Goal: Task Accomplishment & Management: Use online tool/utility

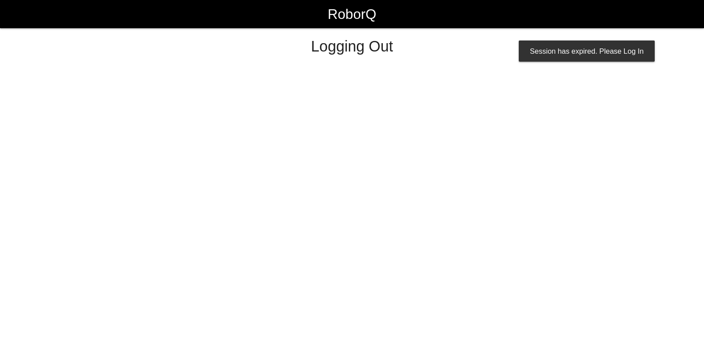
select select "Worker"
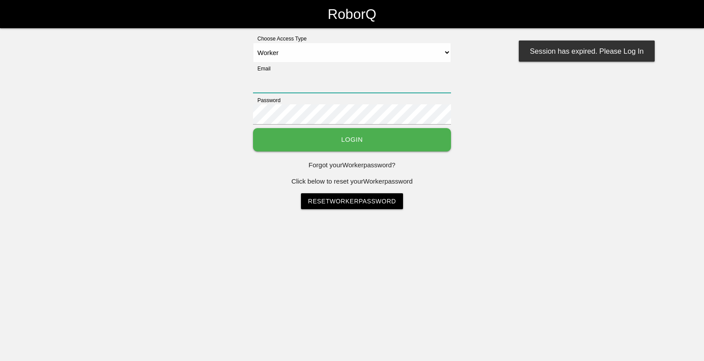
type input "[EMAIL_ADDRESS][DOMAIN_NAME]"
click at [397, 143] on button "Login" at bounding box center [352, 139] width 198 height 23
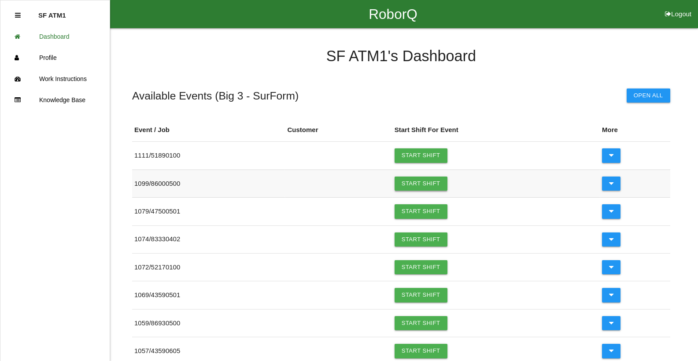
click at [417, 184] on link "Start Shift" at bounding box center [420, 184] width 53 height 14
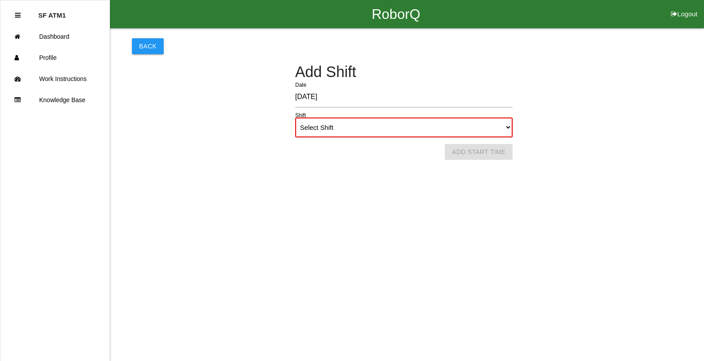
click at [504, 127] on select "Select Shift 1st Shift 2nd Shift 3rd Shift 4th Shift" at bounding box center [403, 128] width 217 height 20
select select "1"
click at [295, 118] on select "Select Shift 1st Shift 2nd Shift 3rd Shift 4th Shift" at bounding box center [403, 128] width 217 height 20
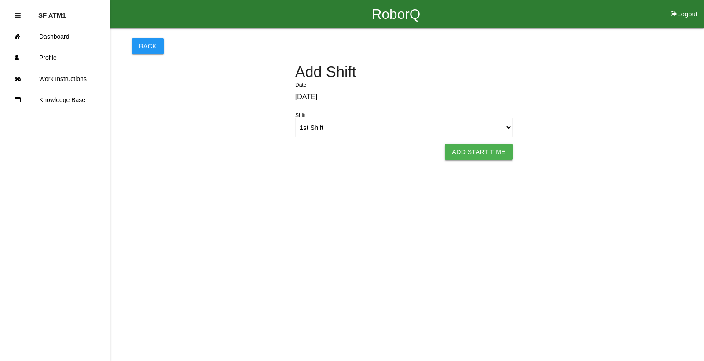
click at [510, 145] on button "Add Start Time" at bounding box center [479, 152] width 68 height 16
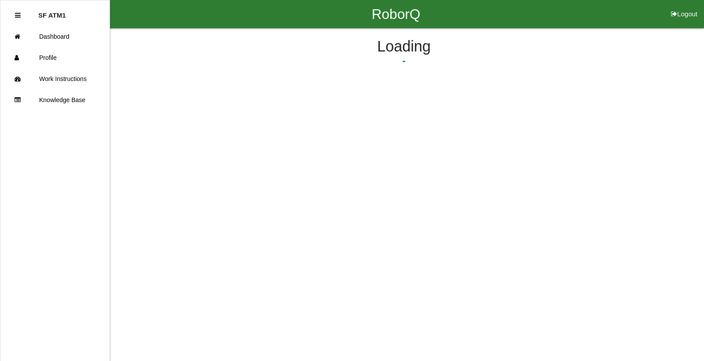
select select "12"
select select "19"
select select "2"
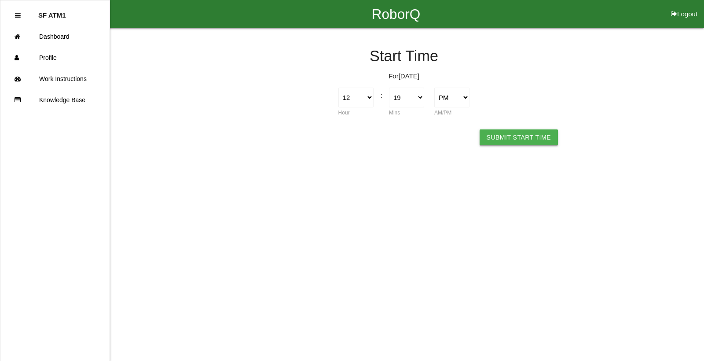
click at [501, 133] on button "Submit Start Time" at bounding box center [519, 137] width 78 height 16
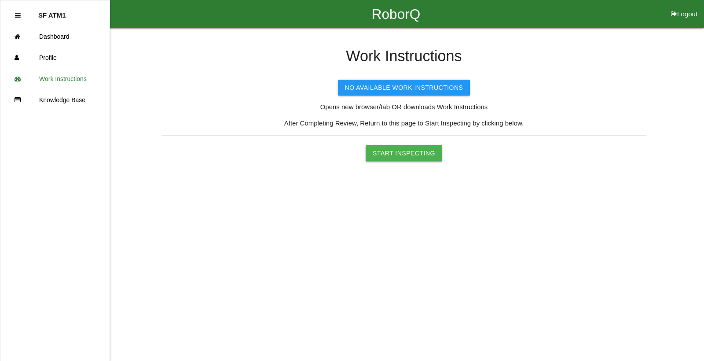
click at [429, 150] on button "Start Inspecting" at bounding box center [404, 153] width 77 height 16
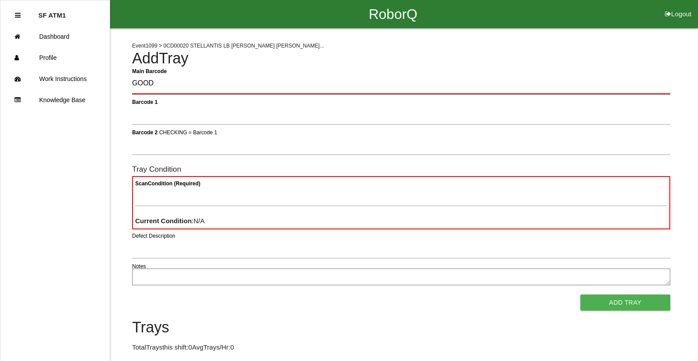
type Barcode "GOOD"
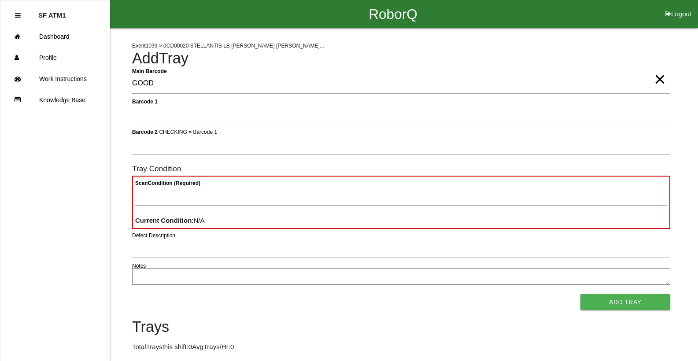
click at [654, 79] on span "×" at bounding box center [659, 71] width 11 height 18
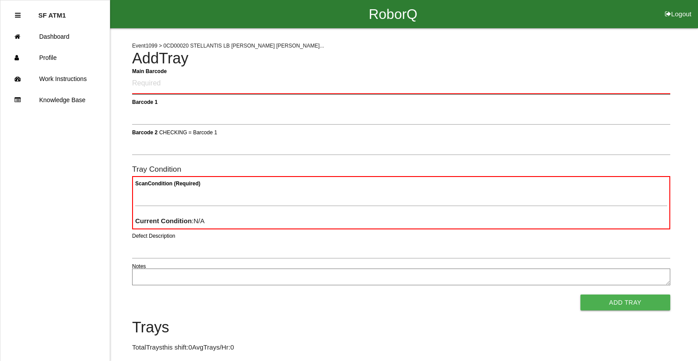
click at [648, 85] on Barcode "Main Barcode" at bounding box center [401, 84] width 538 height 21
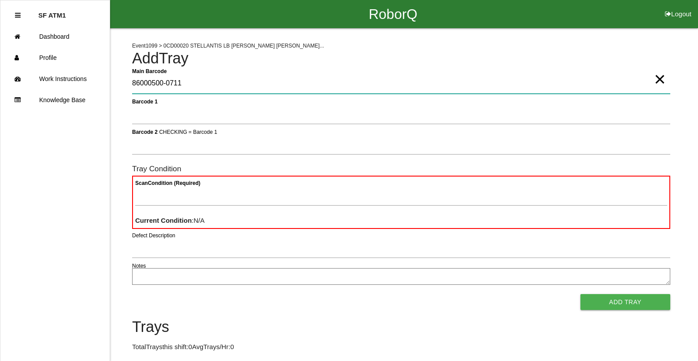
type Barcode "86000500-0711"
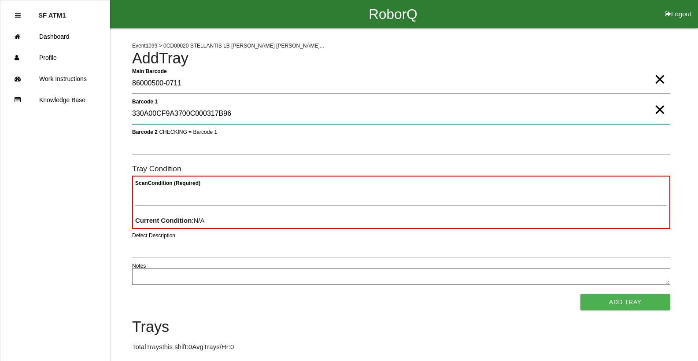
type 1 "330A00CF9A3700C000317B96"
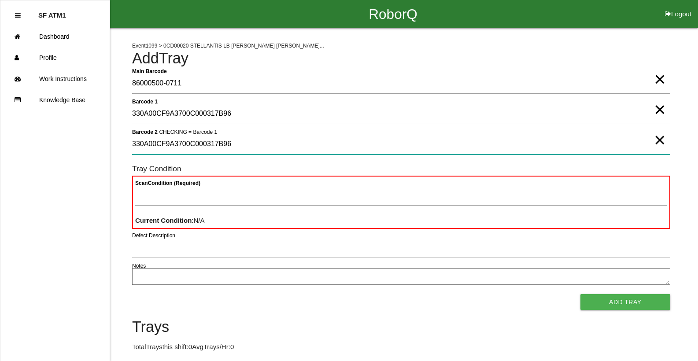
type 2 "330A00CF9A3700C000317B96"
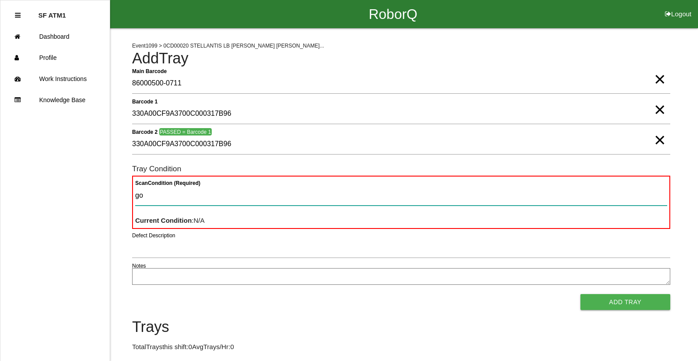
type Condition "goo"
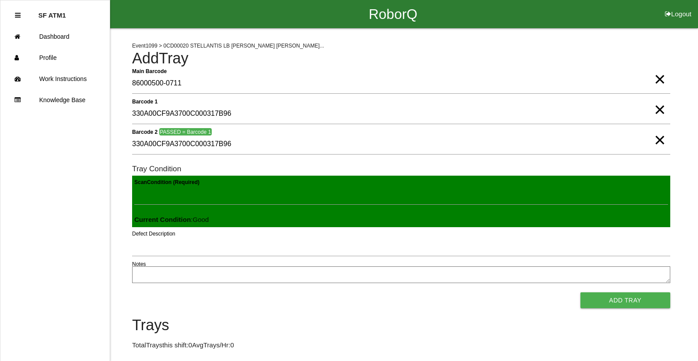
click at [580, 292] on button "Add Tray" at bounding box center [625, 300] width 90 height 16
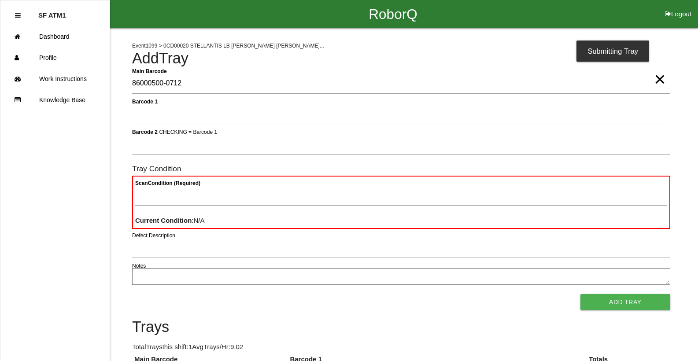
type Barcode "86000500-0712"
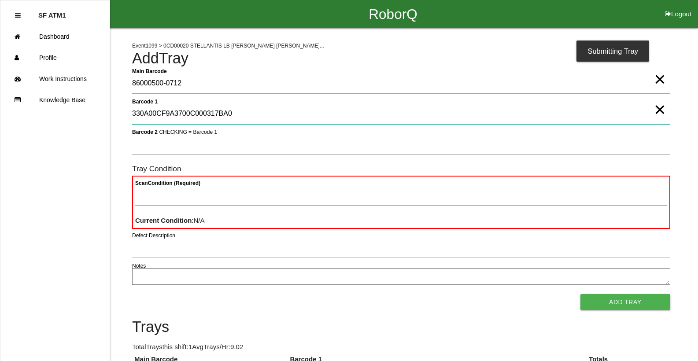
type 1 "330A00CF9A3700C000317BA0"
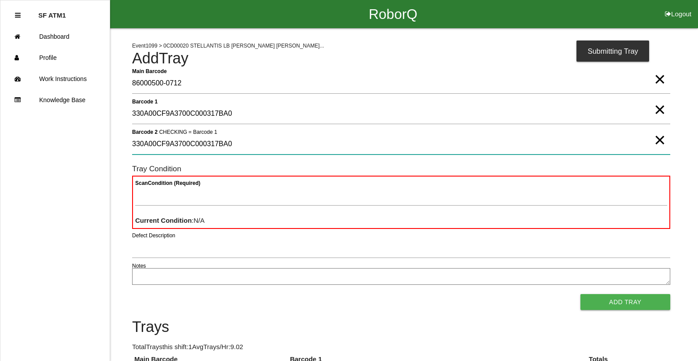
type 2 "330A00CF9A3700C000317BA0"
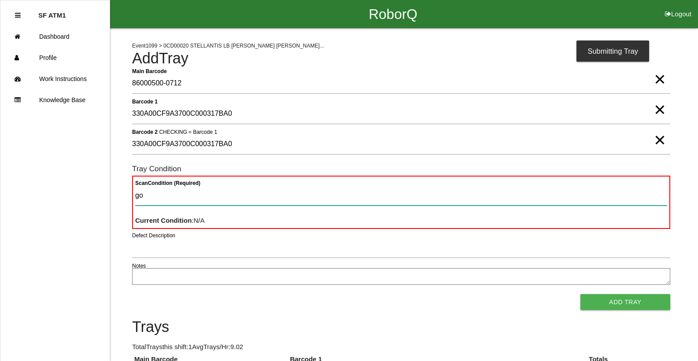
type Condition "goo"
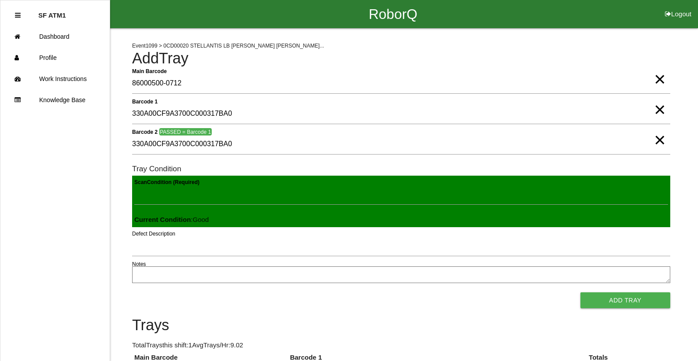
click at [580, 292] on button "Add Tray" at bounding box center [625, 300] width 90 height 16
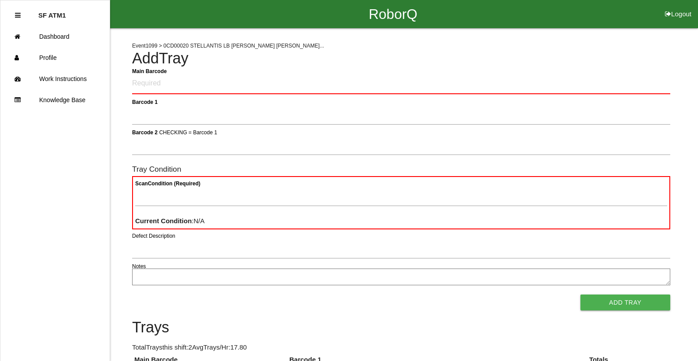
click button "Logout" at bounding box center [678, 3] width 40 height 7
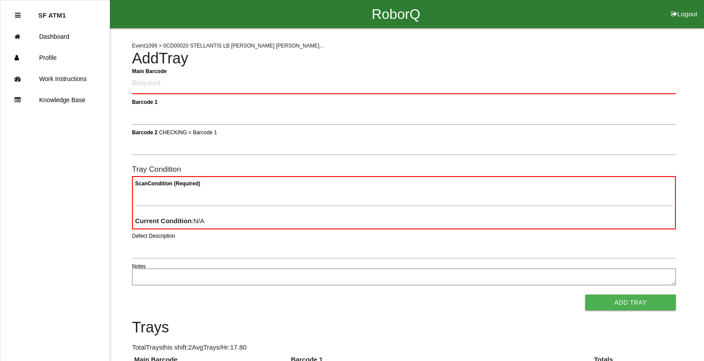
select select "Worker"
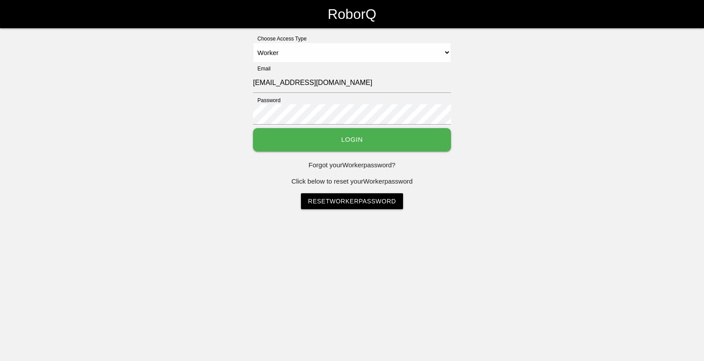
click at [253, 43] on select "Select Access Type Admin Customer Supervisor Worker" at bounding box center [352, 53] width 198 height 20
click at [390, 147] on button "Login" at bounding box center [352, 139] width 198 height 23
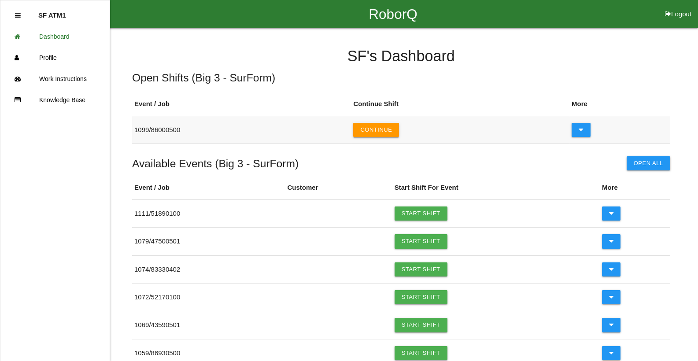
click at [385, 131] on button "Continue" at bounding box center [376, 130] width 46 height 14
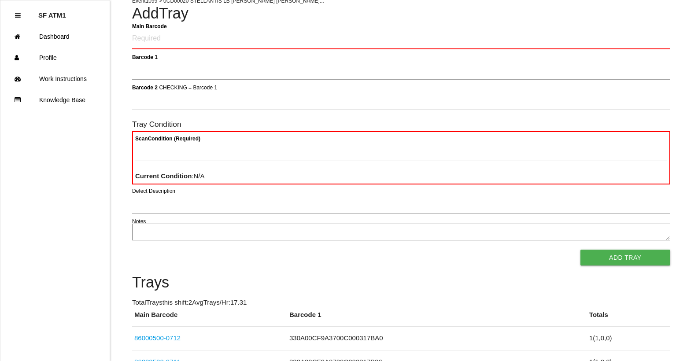
scroll to position [44, 0]
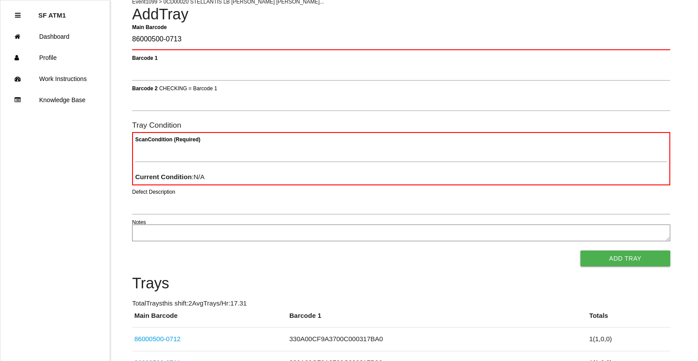
type Barcode "86000500-0713"
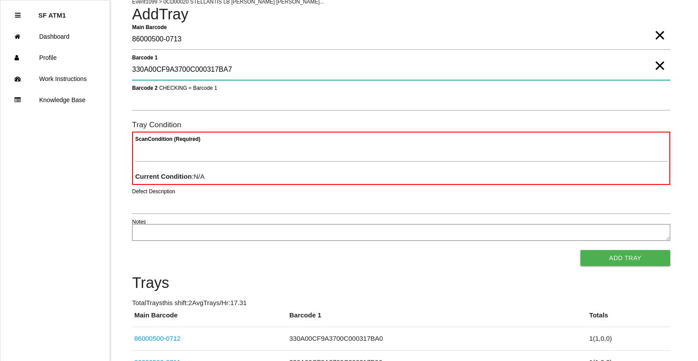
type 1 "330A00CF9A3700C000317BA7"
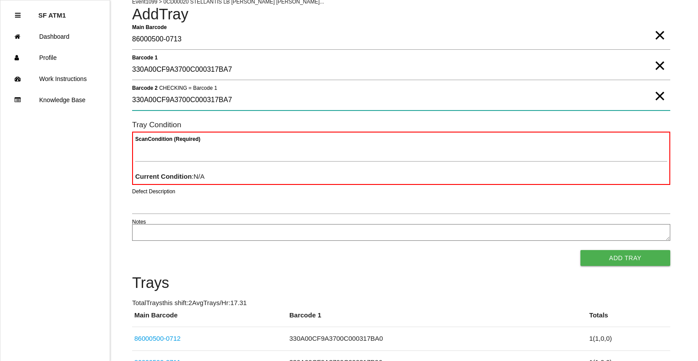
type 2 "330A00CF9A3700C000317BA7"
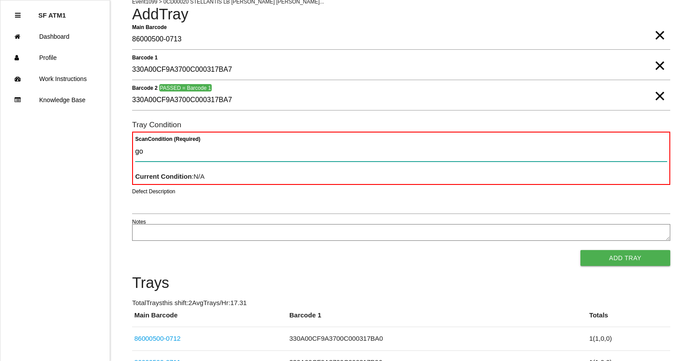
type Condition "goo"
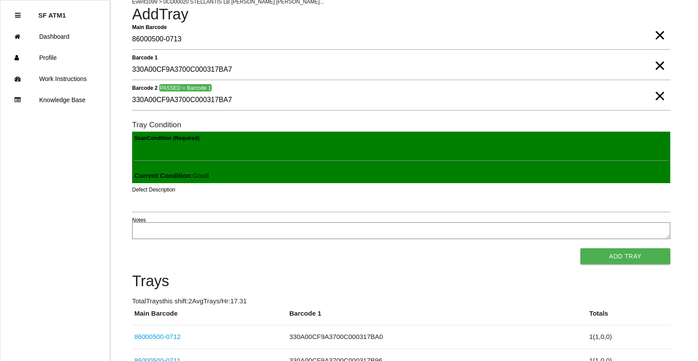
click at [580, 248] on button "Add Tray" at bounding box center [625, 256] width 90 height 16
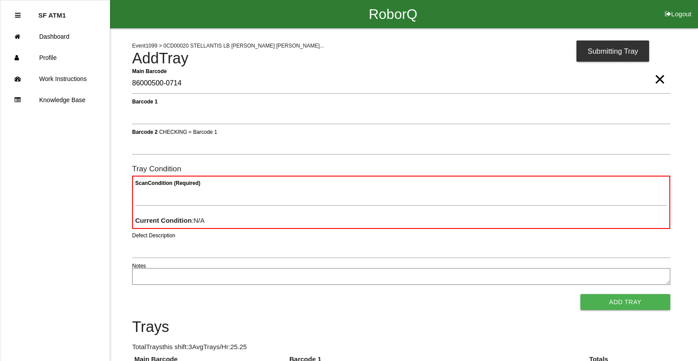
type Barcode "86000500-0714"
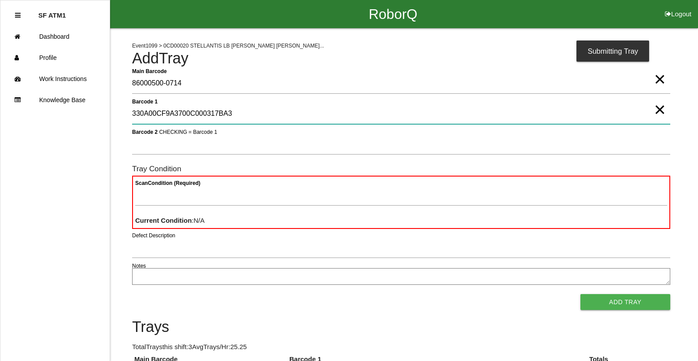
type 1 "330A00CF9A3700C000317BA3"
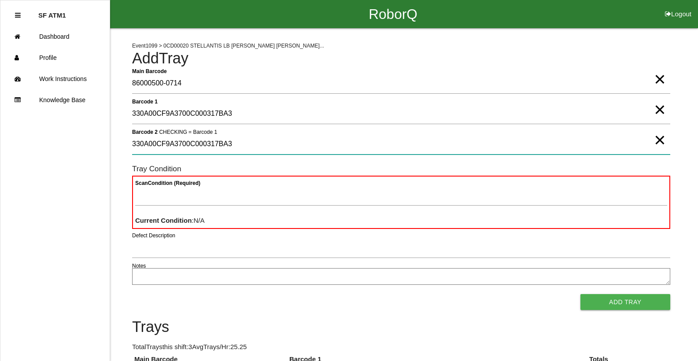
type 2 "330A00CF9A3700C000317BA3"
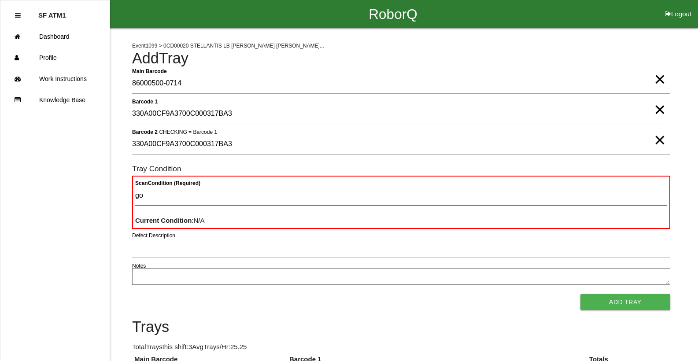
type Condition "goo"
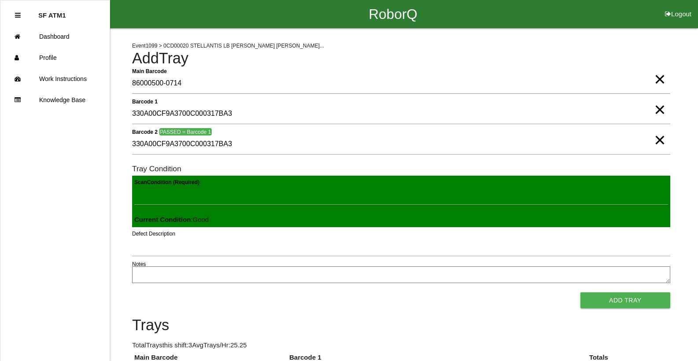
click at [580, 292] on button "Add Tray" at bounding box center [625, 300] width 90 height 16
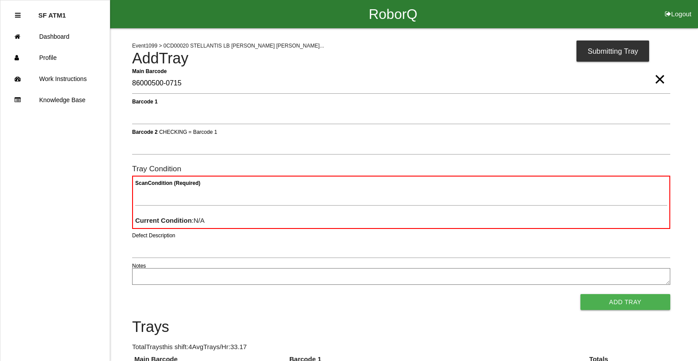
type Barcode "86000500-0715"
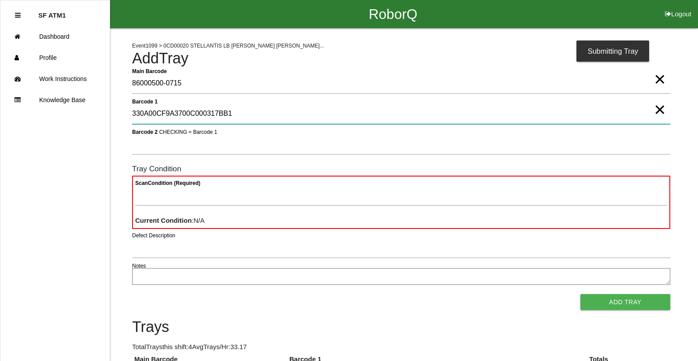
type 1 "330A00CF9A3700C000317BB1"
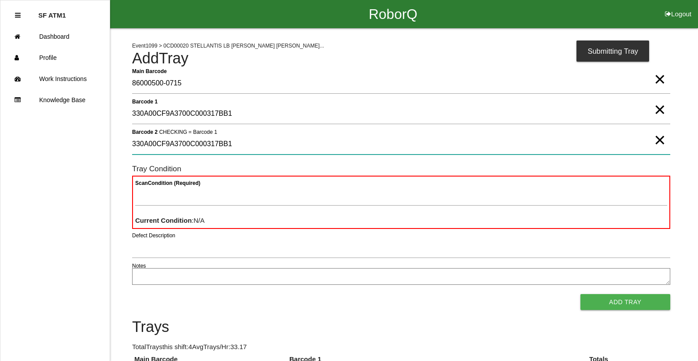
type 2 "330A00CF9A3700C000317BB1"
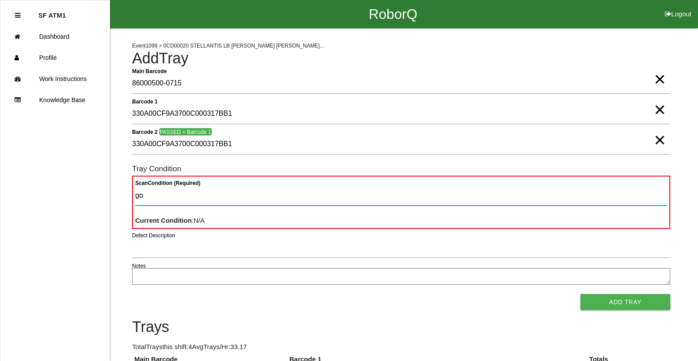
type Condition "goo"
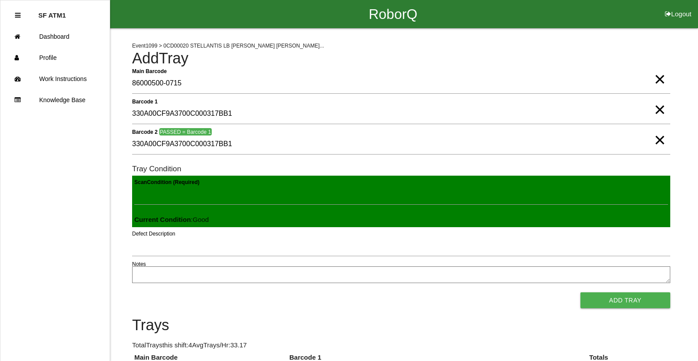
click at [580, 292] on button "Add Tray" at bounding box center [625, 300] width 90 height 16
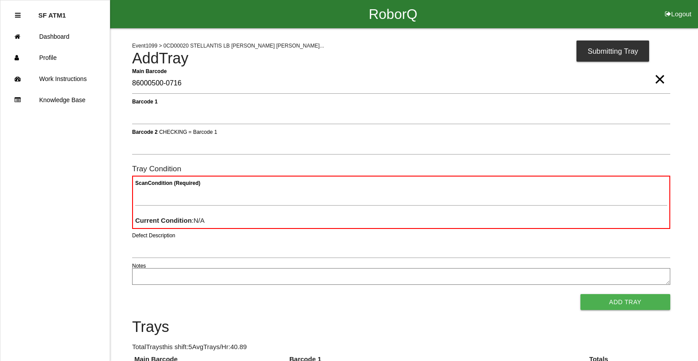
type Barcode "86000500-0716"
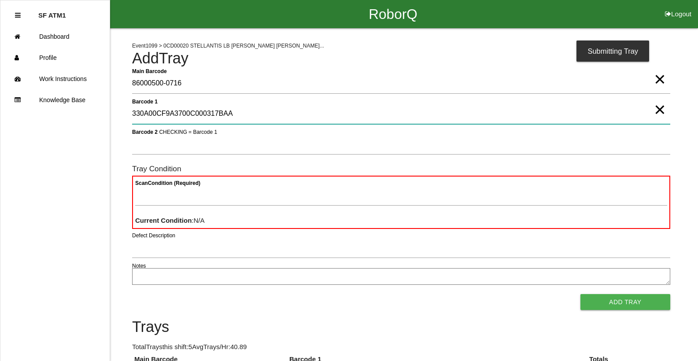
type 1 "330A00CF9A3700C000317BAA"
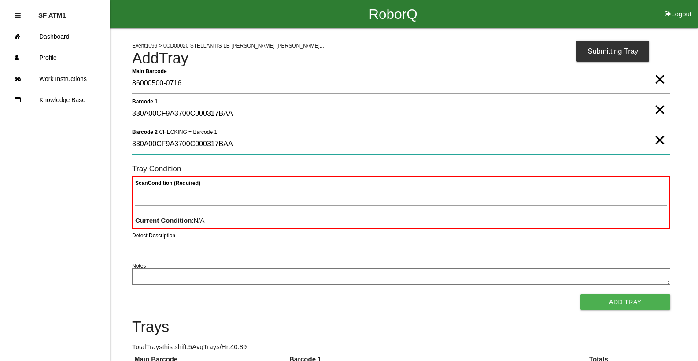
type 2 "330A00CF9A3700C000317BAA"
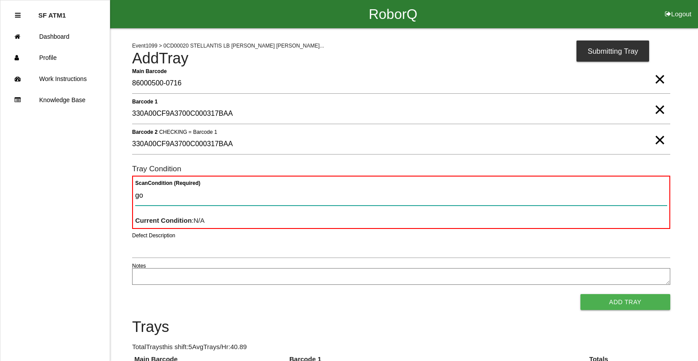
type Condition "goo"
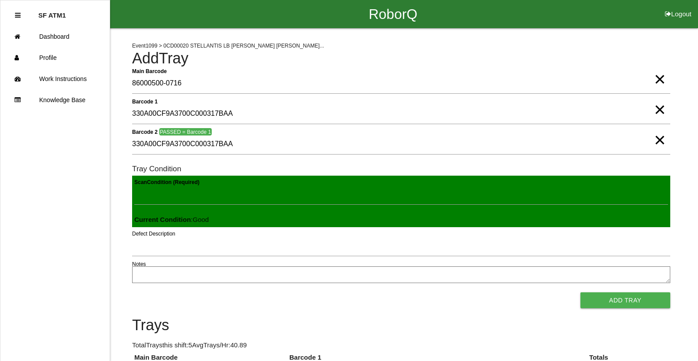
click at [580, 292] on button "Add Tray" at bounding box center [625, 300] width 90 height 16
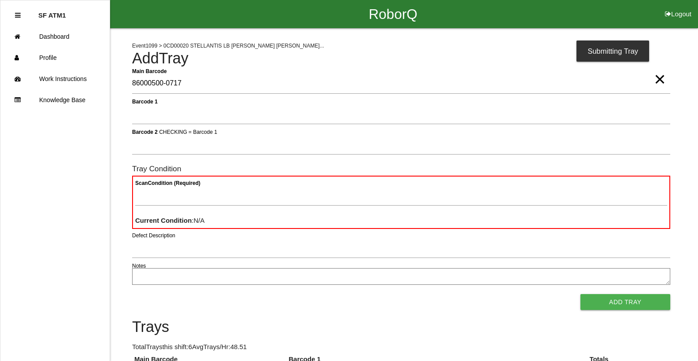
type Barcode "86000500-0717"
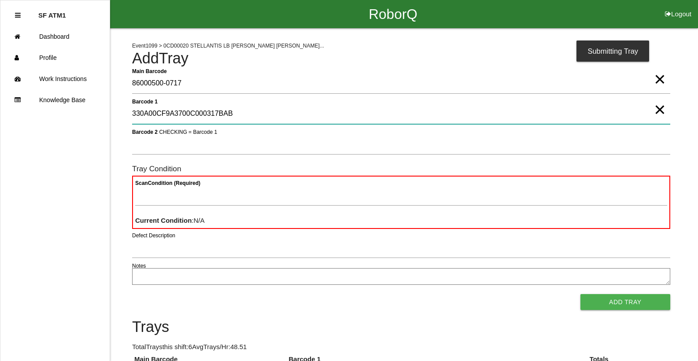
type 1 "330A00CF9A3700C000317BAB"
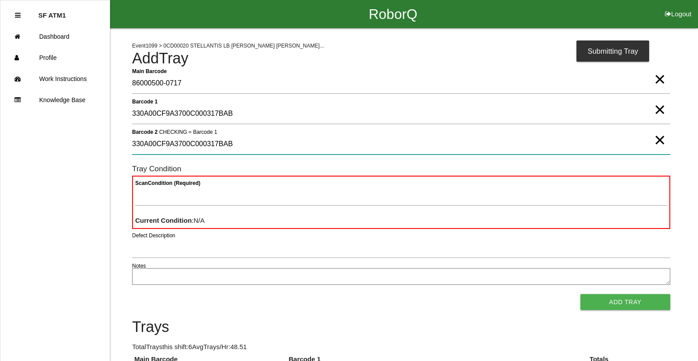
type 2 "330A00CF9A3700C000317BAB"
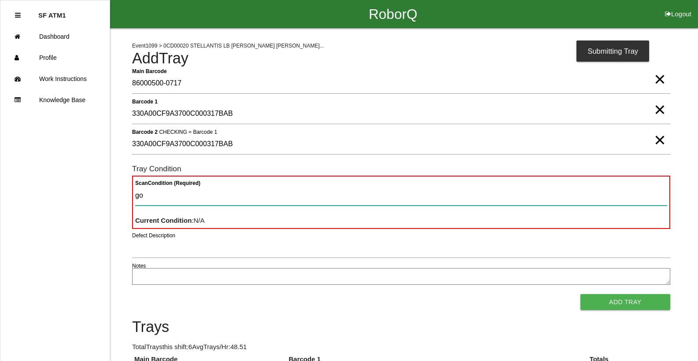
type Condition "goo"
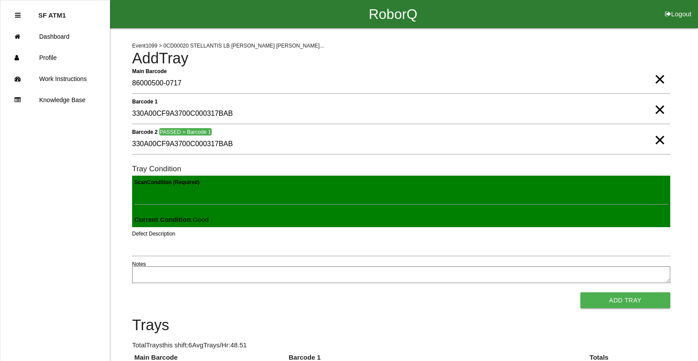
click at [580, 292] on button "Add Tray" at bounding box center [625, 300] width 90 height 16
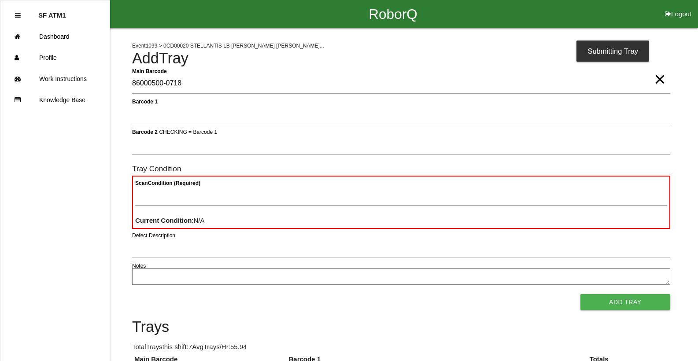
type Barcode "86000500-0718"
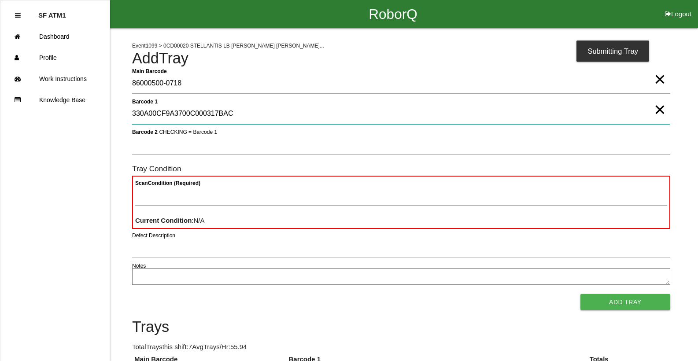
type 1 "330A00CF9A3700C000317BAC"
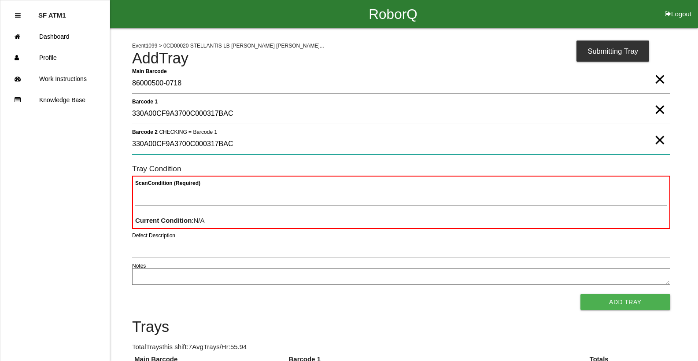
type 2 "330A00CF9A3700C000317BAC"
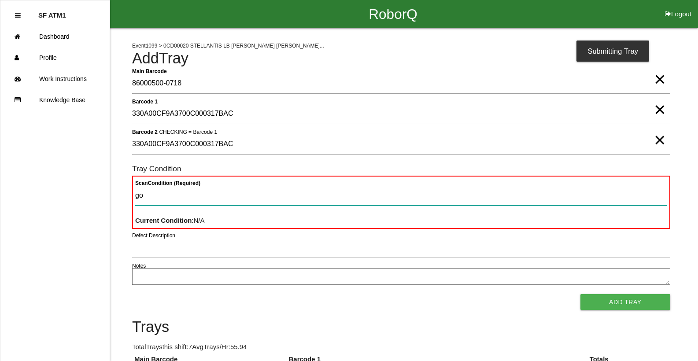
type Condition "goo"
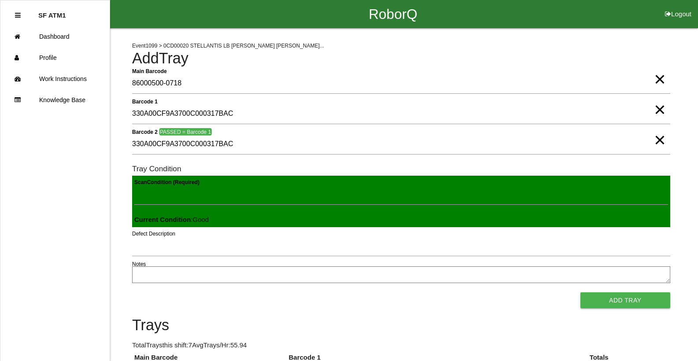
click at [580, 292] on button "Add Tray" at bounding box center [625, 300] width 90 height 16
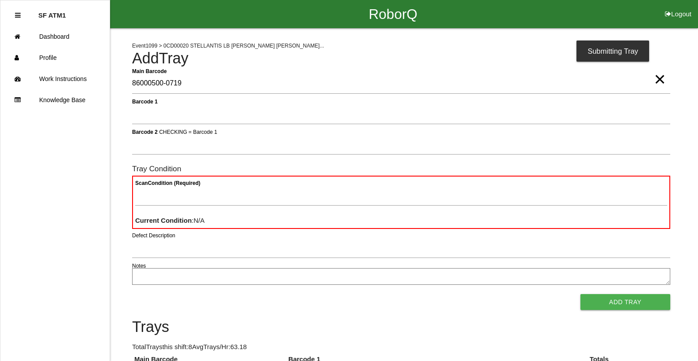
type Barcode "86000500-0719"
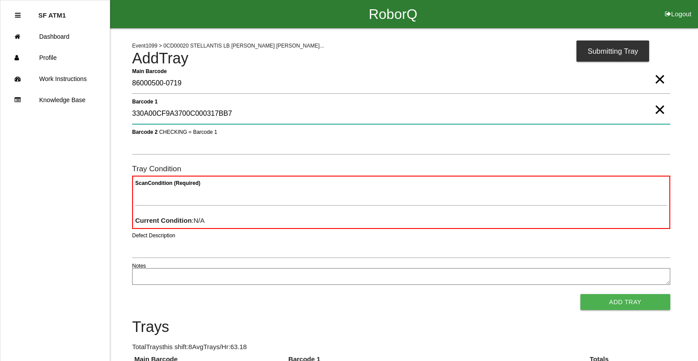
type 1 "330A00CF9A3700C000317BB7"
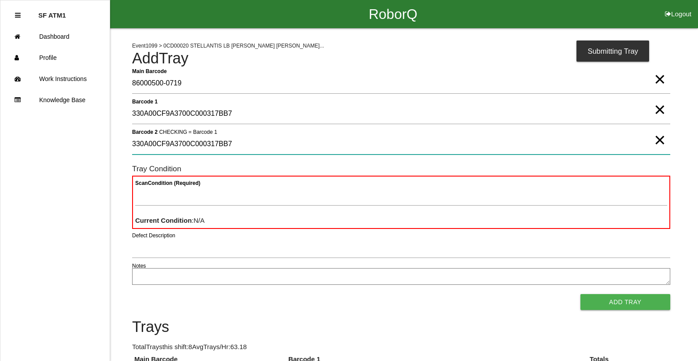
type 2 "330A00CF9A3700C000317BB7"
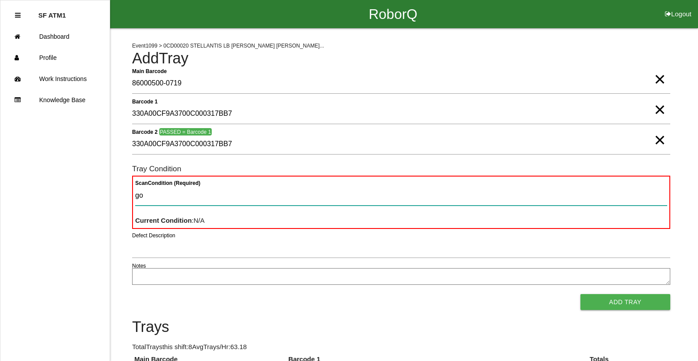
type Condition "goo"
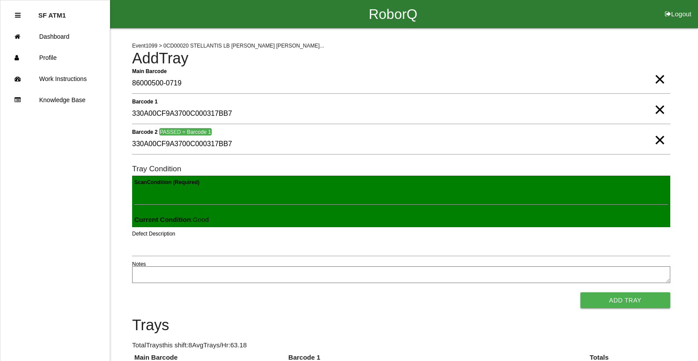
click at [580, 292] on button "Add Tray" at bounding box center [625, 300] width 90 height 16
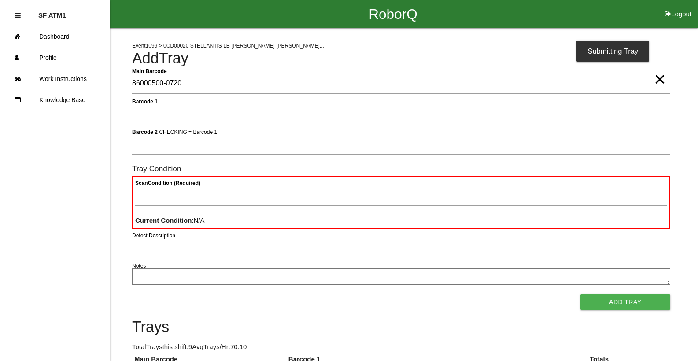
type Barcode "86000500-0720"
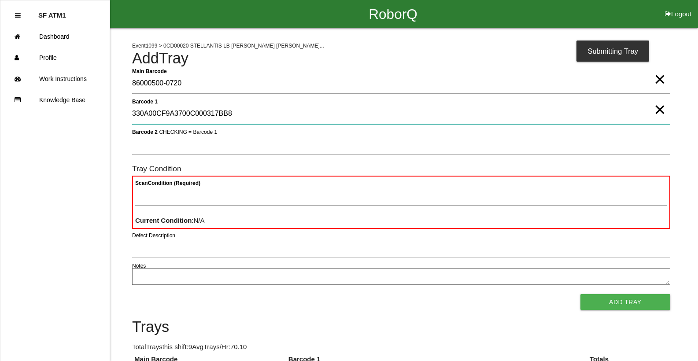
type 1 "330A00CF9A3700C000317BB8"
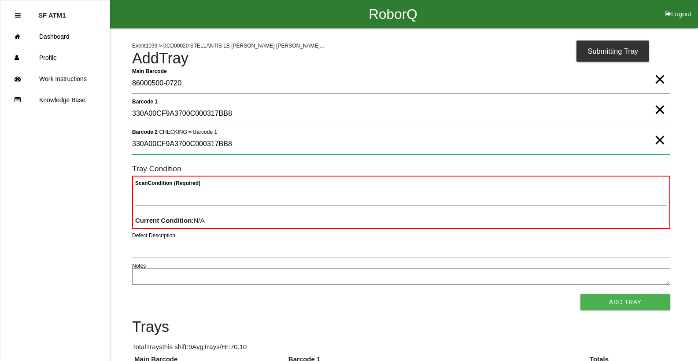
type 2 "330A00CF9A3700C000317BB8"
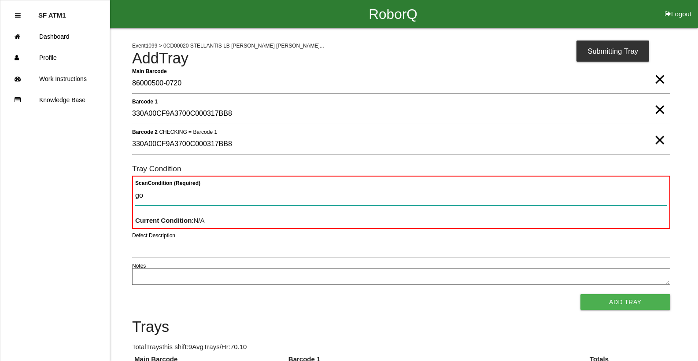
type Condition "goo"
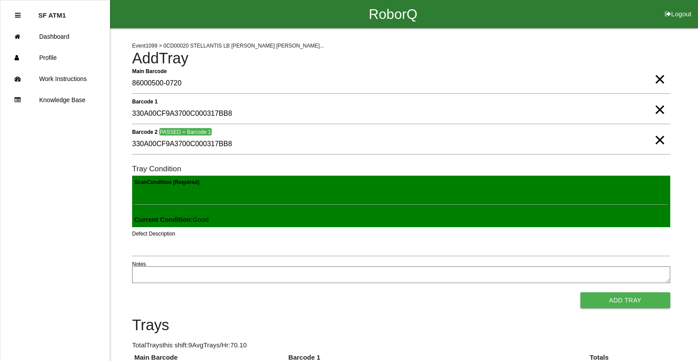
click at [580, 292] on button "Add Tray" at bounding box center [625, 300] width 90 height 16
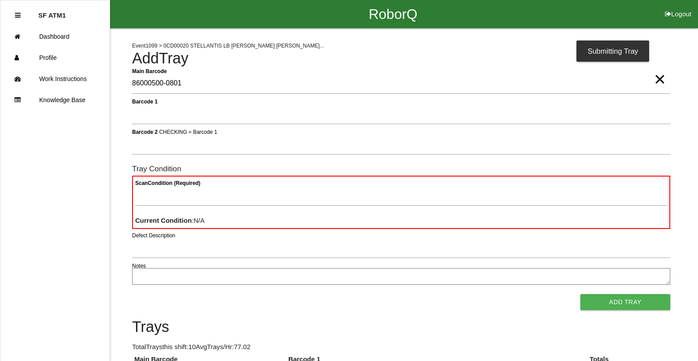
type Barcode "86000500-0801"
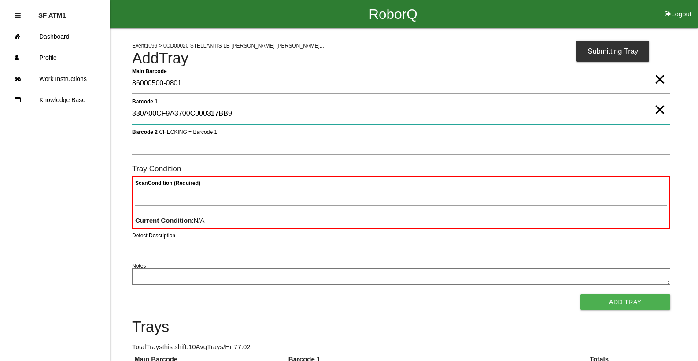
type 1 "330A00CF9A3700C000317BB9"
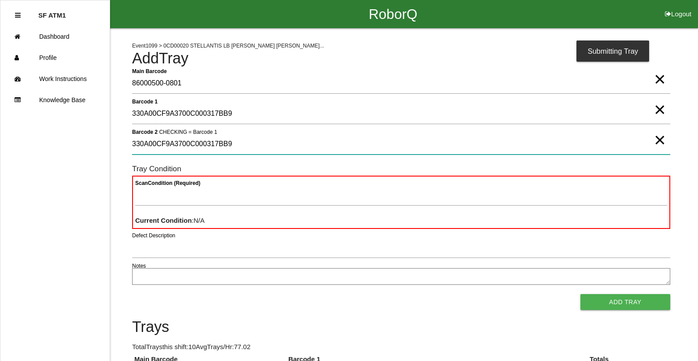
type 2 "330A00CF9A3700C000317BB9"
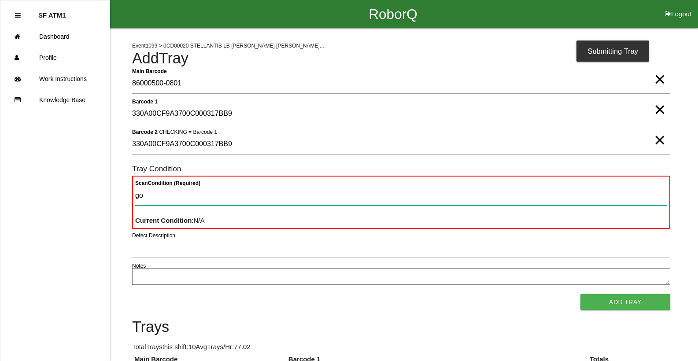
type Condition "goo"
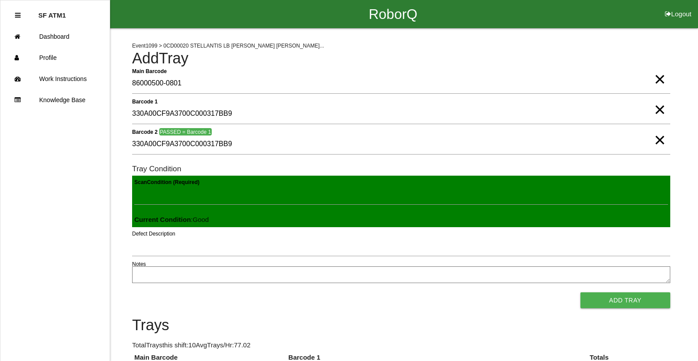
click at [580, 292] on button "Add Tray" at bounding box center [625, 300] width 90 height 16
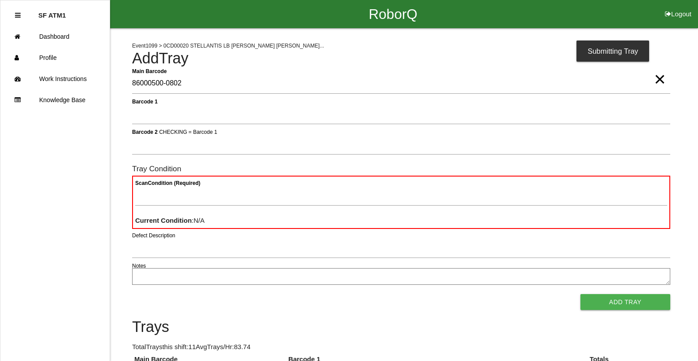
type Barcode "86000500-0802"
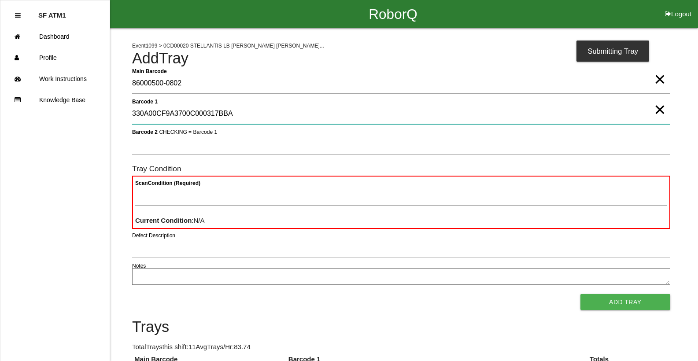
type 1 "330A00CF9A3700C000317BBA"
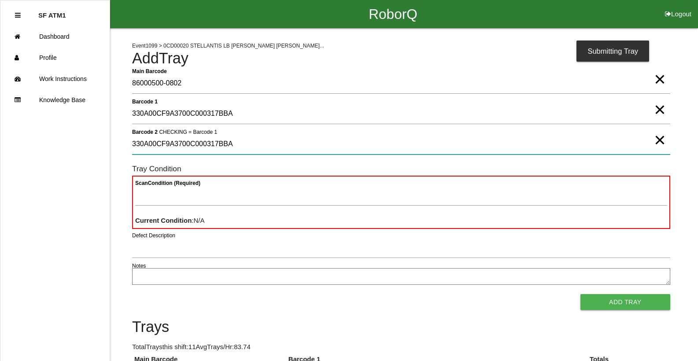
type 2 "330A00CF9A3700C000317BBA"
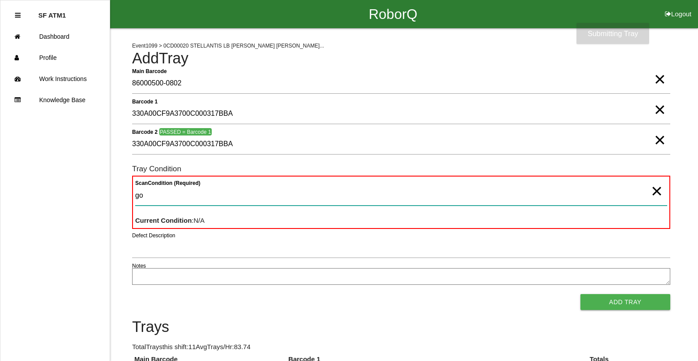
type Condition "goo"
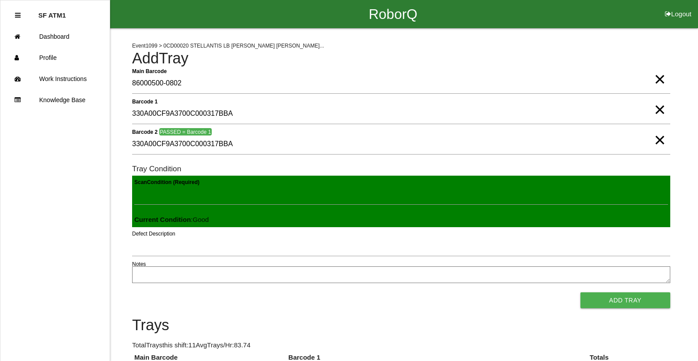
click at [580, 292] on button "Add Tray" at bounding box center [625, 300] width 90 height 16
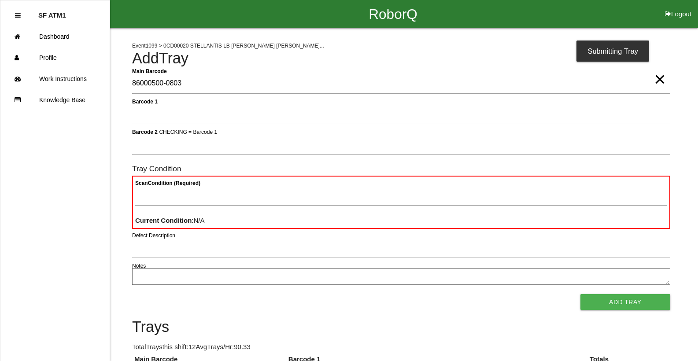
type Barcode "86000500-0803"
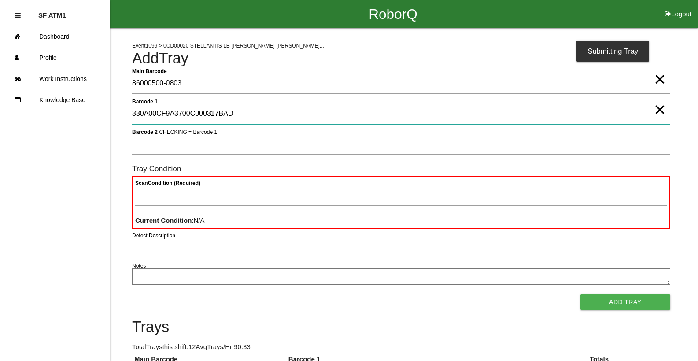
type 1 "330A00CF9A3700C000317BAD"
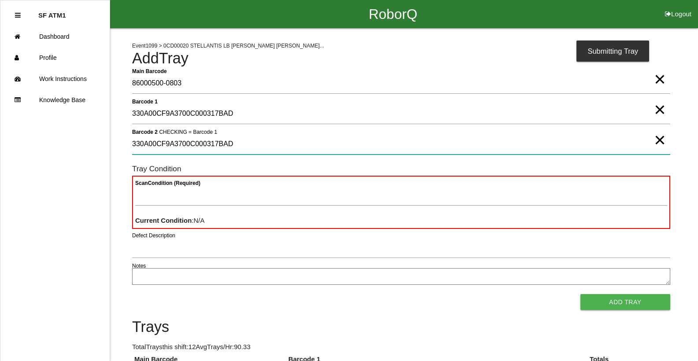
type 2 "330A00CF9A3700C000317BAD"
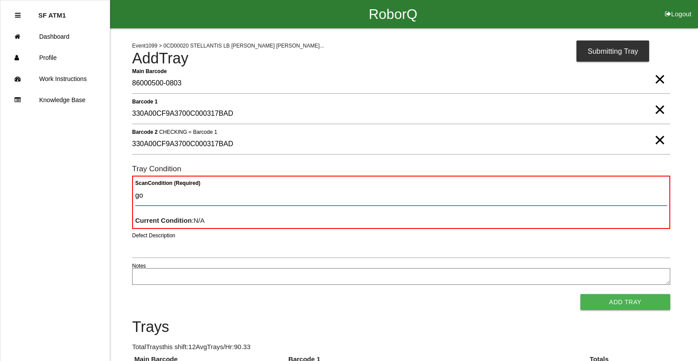
type Condition "goo"
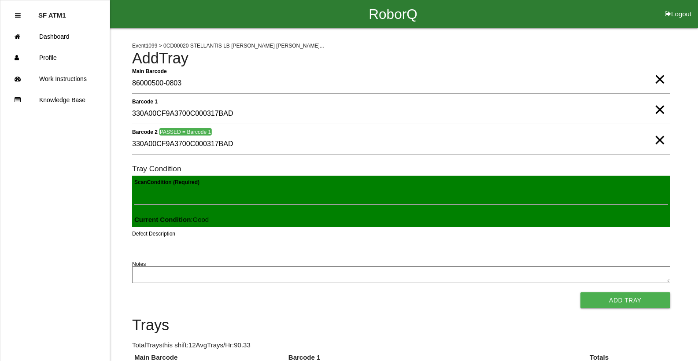
click at [580, 292] on button "Add Tray" at bounding box center [625, 300] width 90 height 16
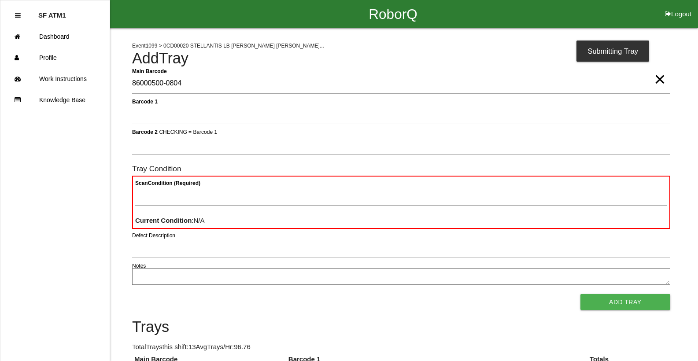
type Barcode "86000500-0804"
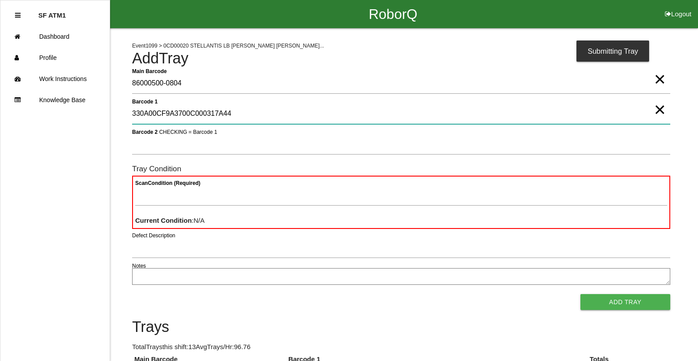
type 1 "330A00CF9A3700C000317A44"
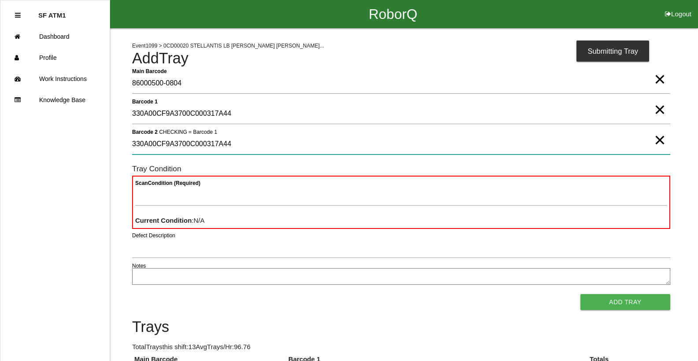
type 2 "330A00CF9A3700C000317A44"
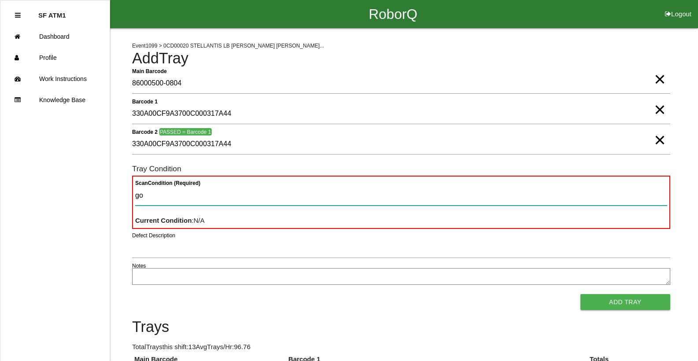
type Condition "goo"
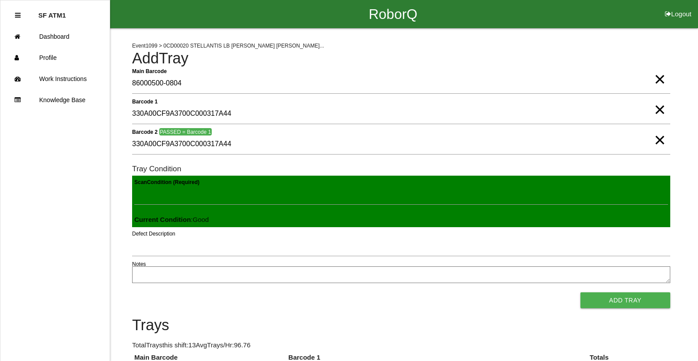
click at [580, 292] on button "Add Tray" at bounding box center [625, 300] width 90 height 16
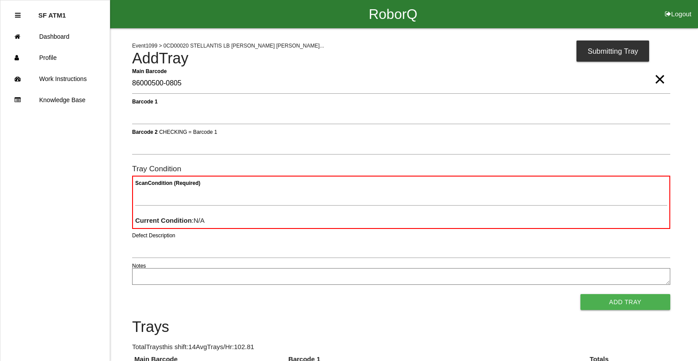
type Barcode "86000500-0805"
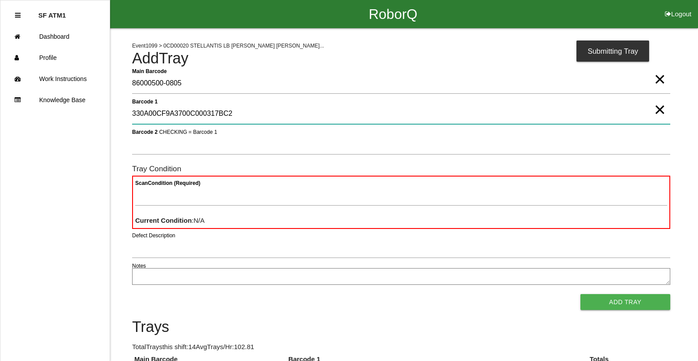
type 1 "330A00CF9A3700C000317BC2"
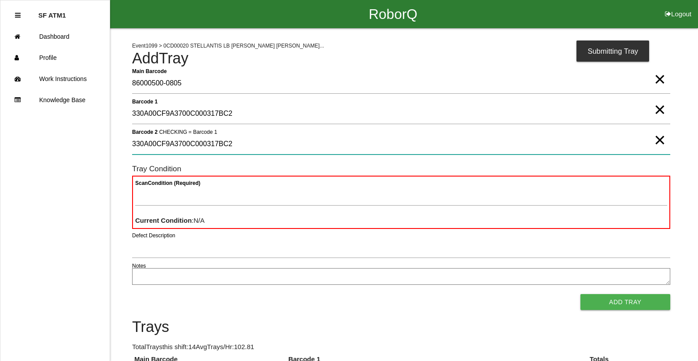
type 2 "330A00CF9A3700C000317BC2"
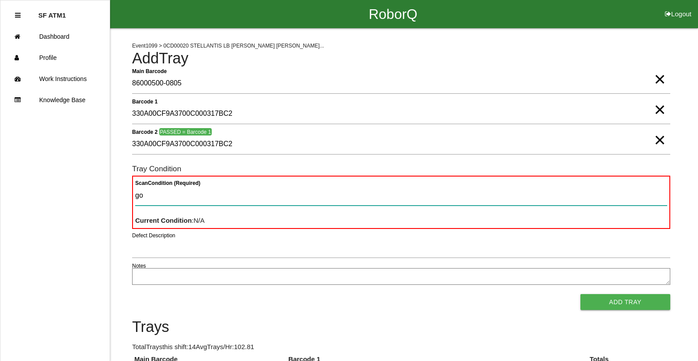
type Condition "goo"
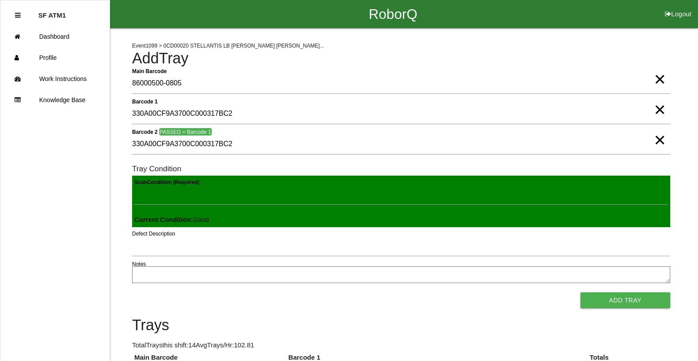
click button "Add Tray" at bounding box center [625, 300] width 90 height 16
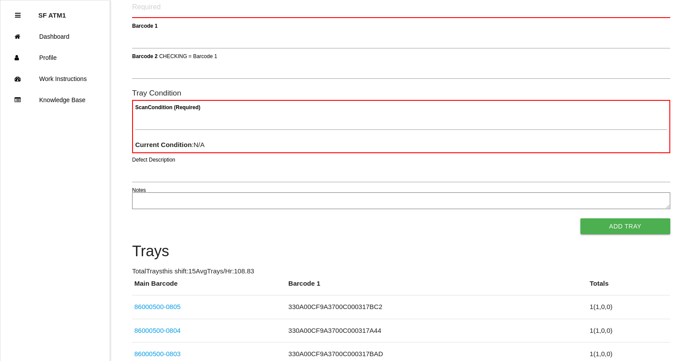
scroll to position [88, 0]
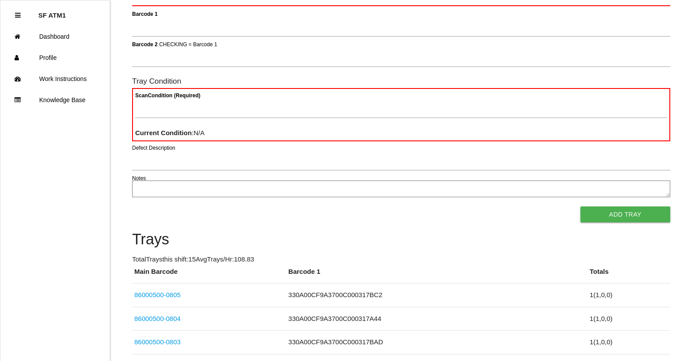
click at [486, 13] on form "Main Barcode Barcode 1 Barcode 2 CHECKING = Barcode 1 Tray Condition Scan Condi…" at bounding box center [401, 103] width 538 height 237
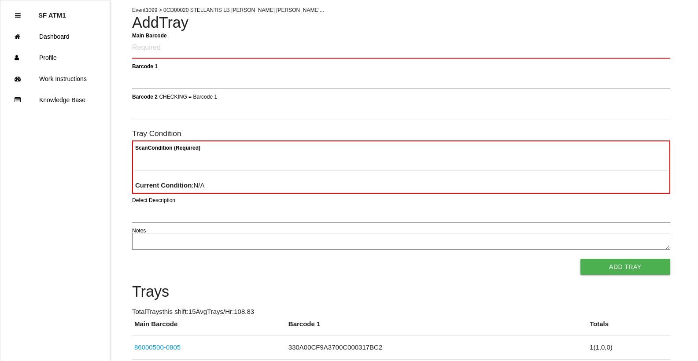
scroll to position [0, 0]
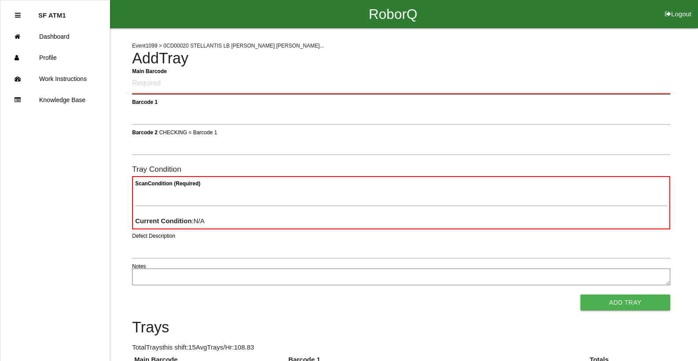
click at [161, 87] on Barcode "Main Barcode" at bounding box center [401, 84] width 538 height 21
type Barcode "86000500-0808"
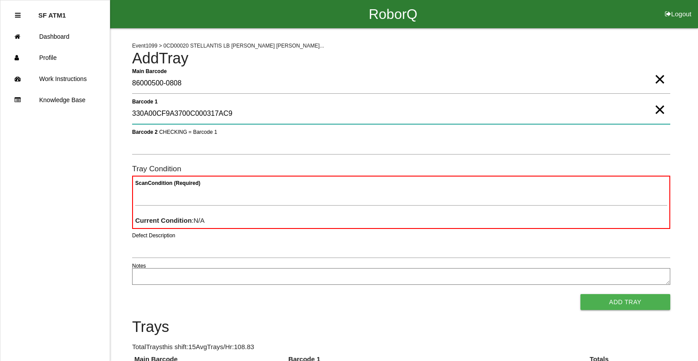
type 1 "330A00CF9A3700C000317AC9"
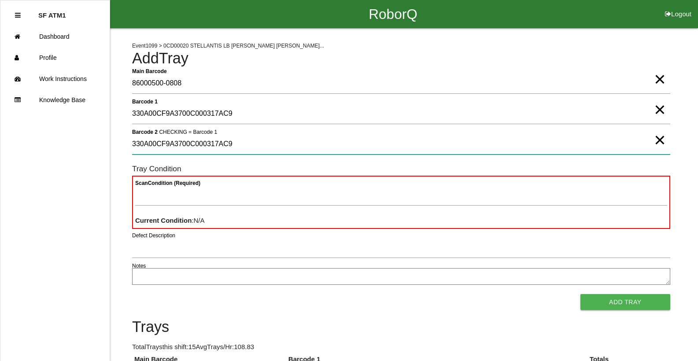
type 2 "330A00CF9A3700C000317AC9"
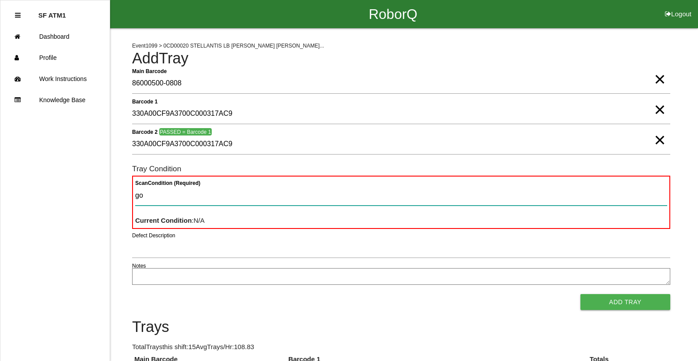
type Condition "goo"
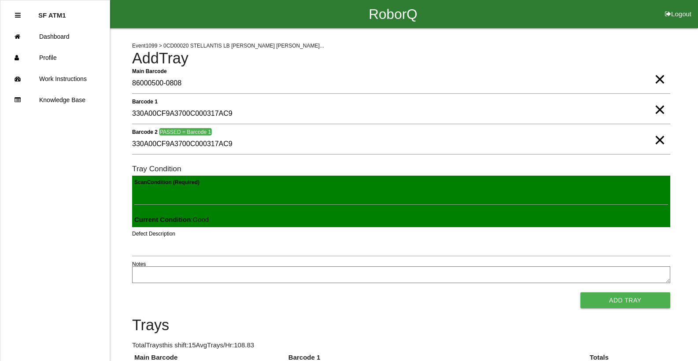
click at [580, 292] on button "Add Tray" at bounding box center [625, 300] width 90 height 16
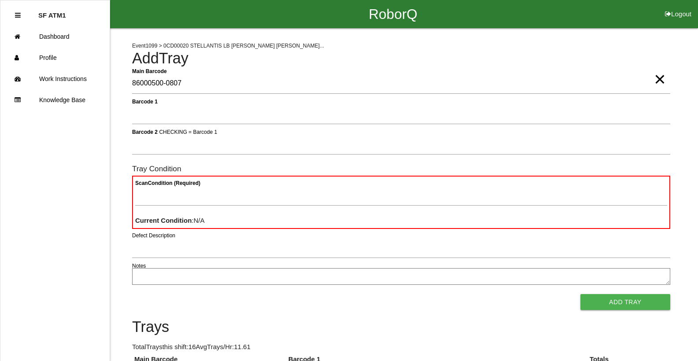
type Barcode "86000500-0807"
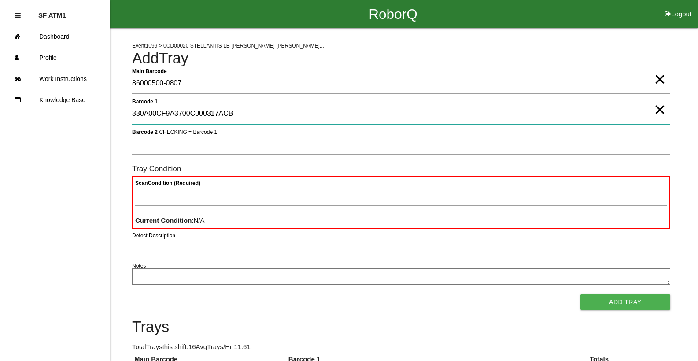
type 1 "330A00CF9A3700C000317ACB"
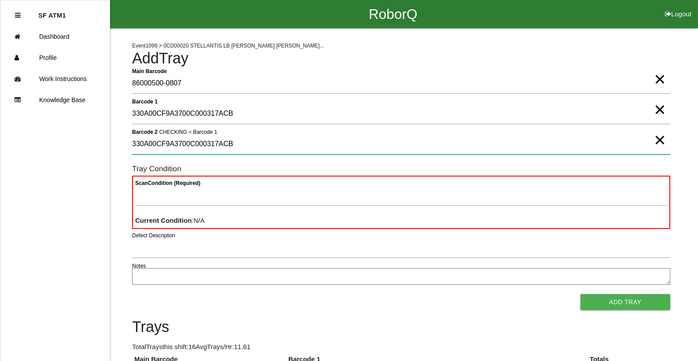
type 2 "330A00CF9A3700C000317ACB"
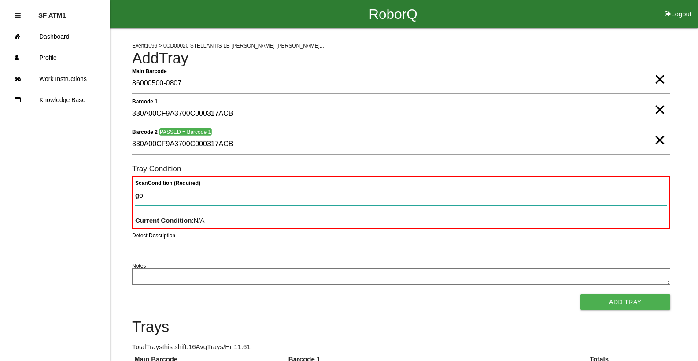
type Condition "goo"
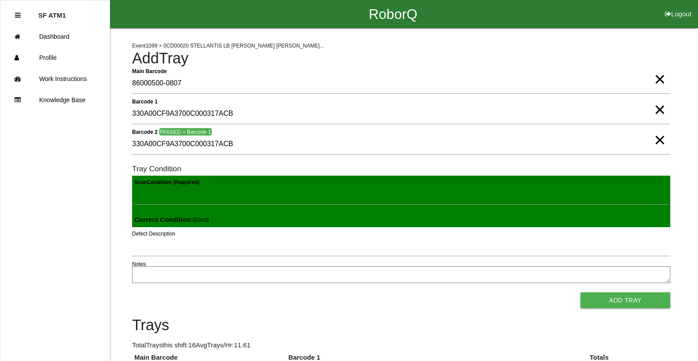
click at [580, 292] on button "Add Tray" at bounding box center [625, 300] width 90 height 16
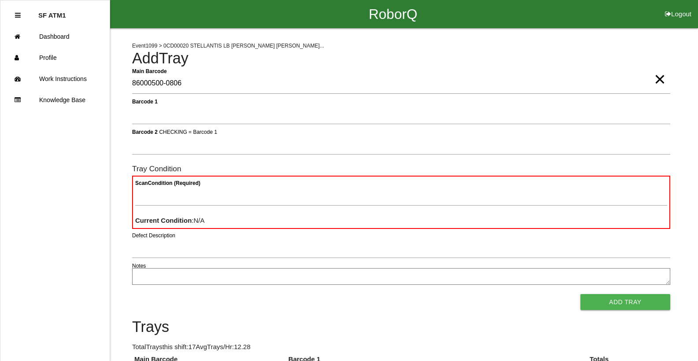
type Barcode "86000500-0806"
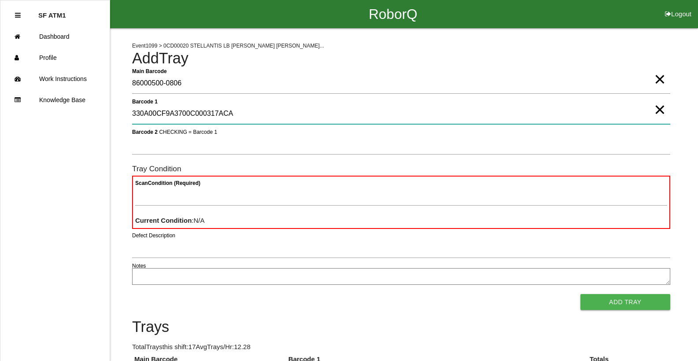
type 1 "330A00CF9A3700C000317ACA"
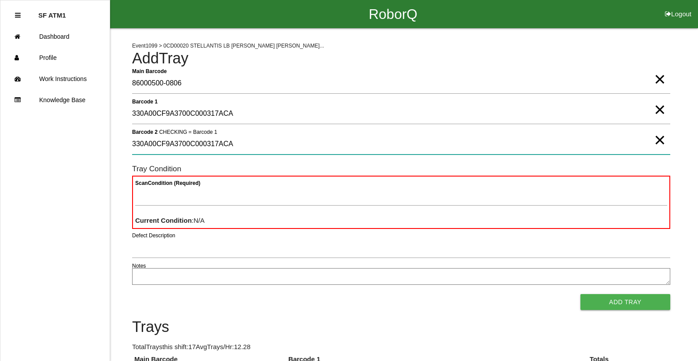
type 2 "330A00CF9A3700C000317ACA"
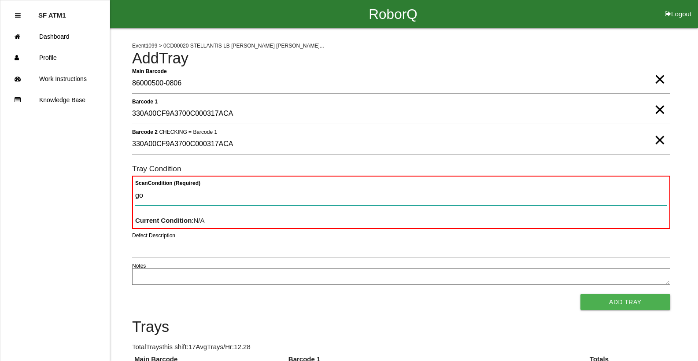
type Condition "goo"
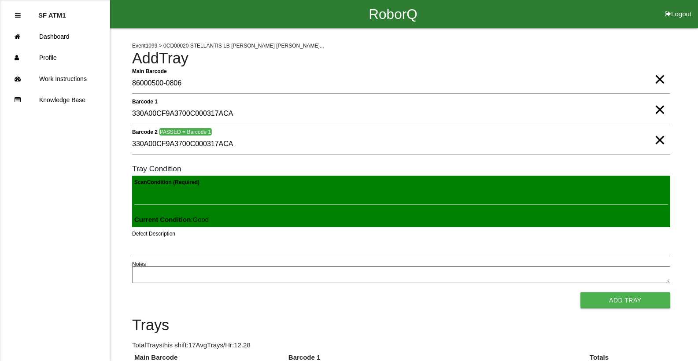
click at [580, 292] on button "Add Tray" at bounding box center [625, 300] width 90 height 16
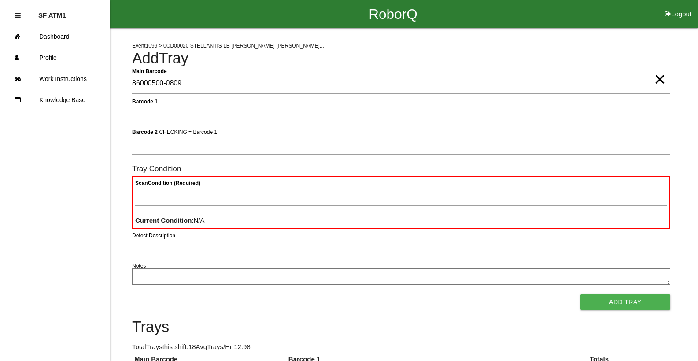
type Barcode "86000500-0809"
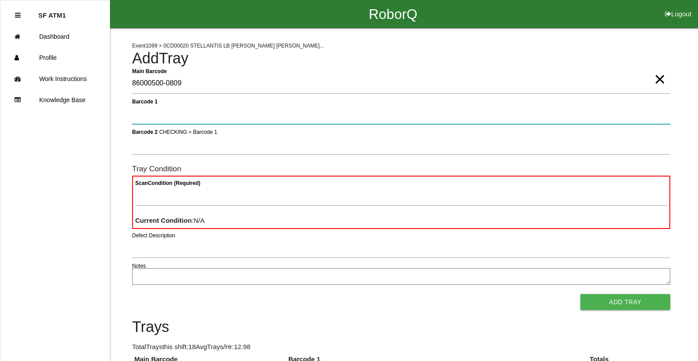
click at [580, 294] on button "Add Tray" at bounding box center [625, 302] width 90 height 16
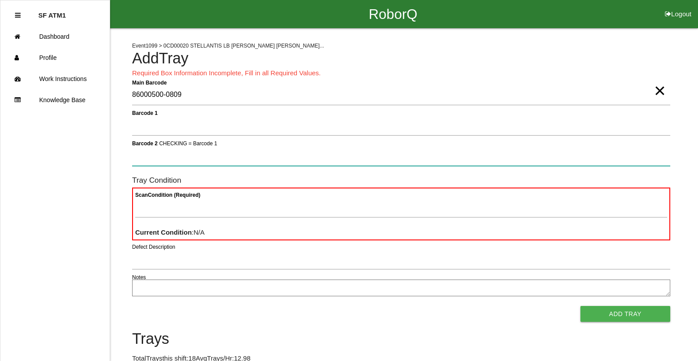
click at [580, 306] on button "Add Tray" at bounding box center [625, 314] width 90 height 16
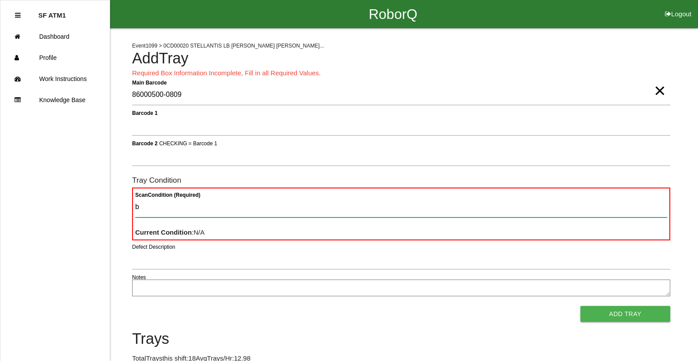
type Condition "ba"
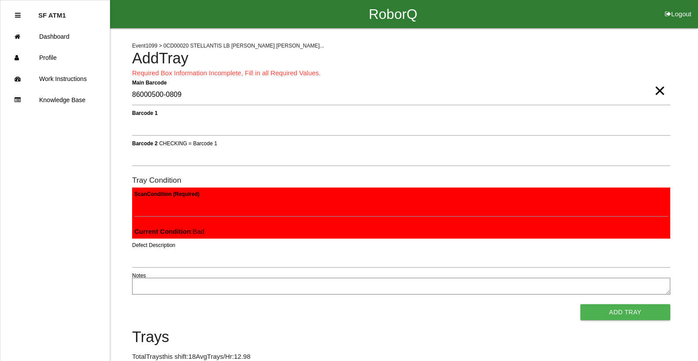
click at [580, 304] on button "Add Tray" at bounding box center [625, 312] width 90 height 16
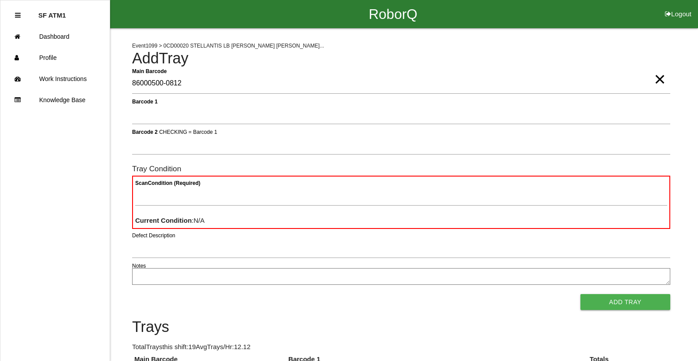
type Barcode "86000500-0812"
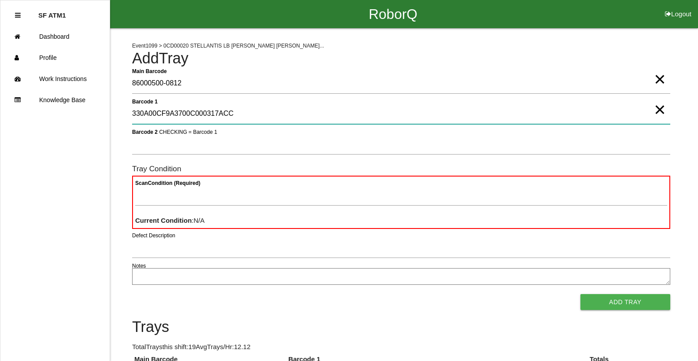
type 1 "330A00CF9A3700C000317ACC"
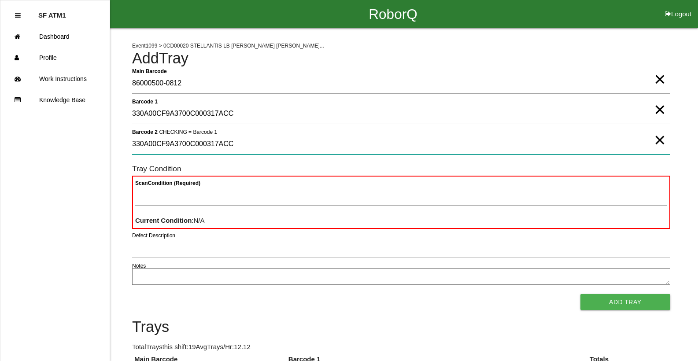
type 2 "330A00CF9A3700C000317ACC"
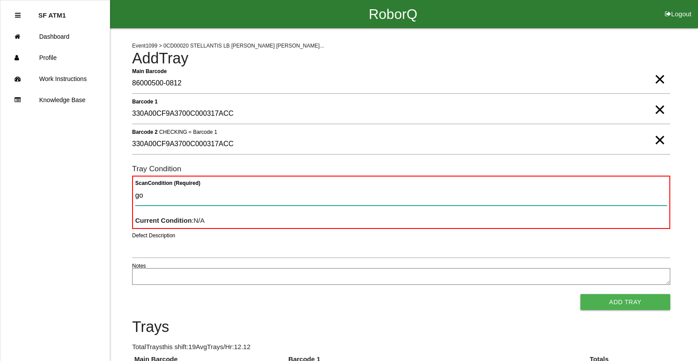
type Condition "goo"
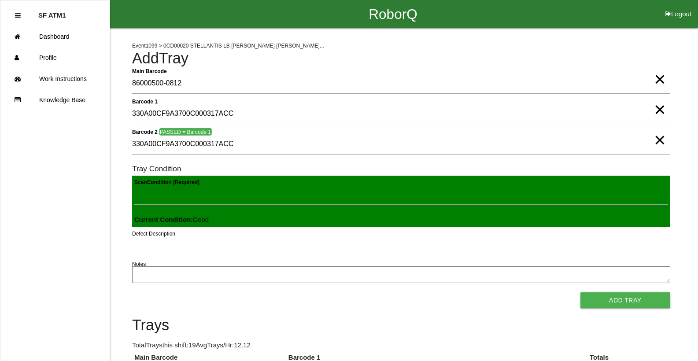
click at [580, 292] on button "Add Tray" at bounding box center [625, 300] width 90 height 16
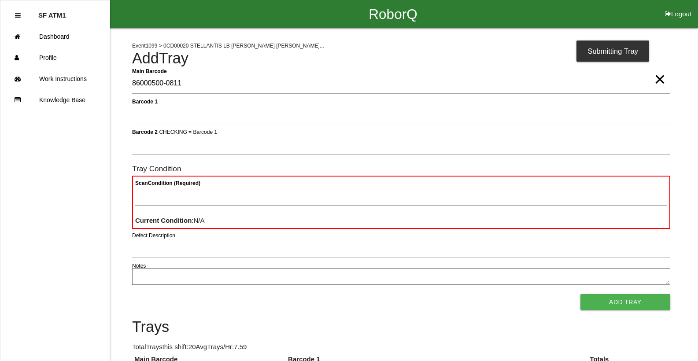
type Barcode "86000500-0811"
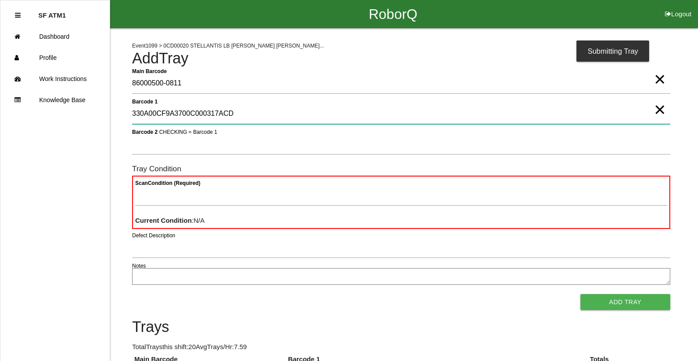
type 1 "330A00CF9A3700C000317ACD"
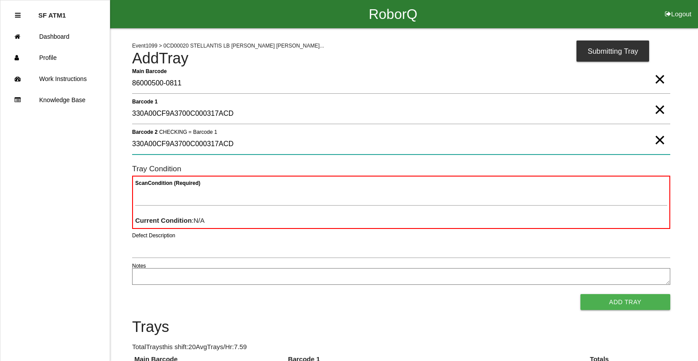
type 2 "330A00CF9A3700C000317ACD"
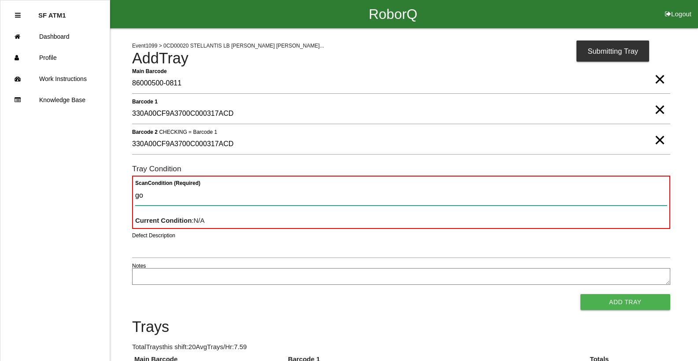
type Condition "goo"
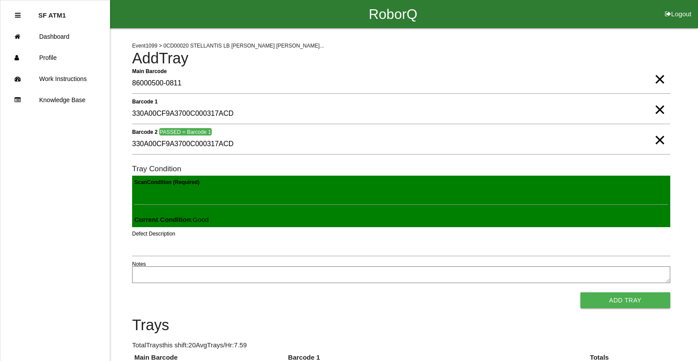
click at [580, 292] on button "Add Tray" at bounding box center [625, 300] width 90 height 16
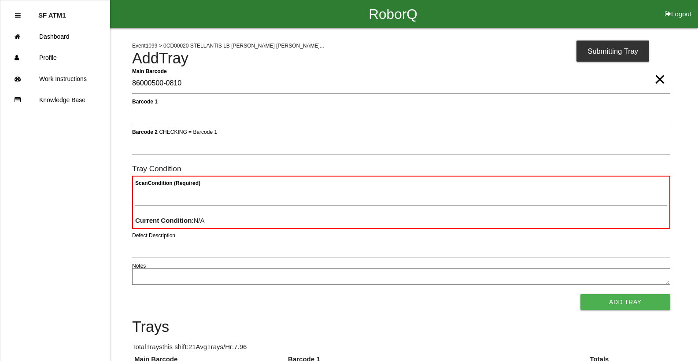
type Barcode "86000500-0810"
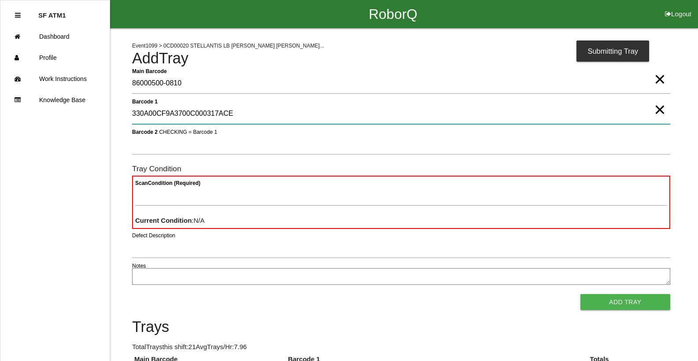
type 1 "330A00CF9A3700C000317ACE"
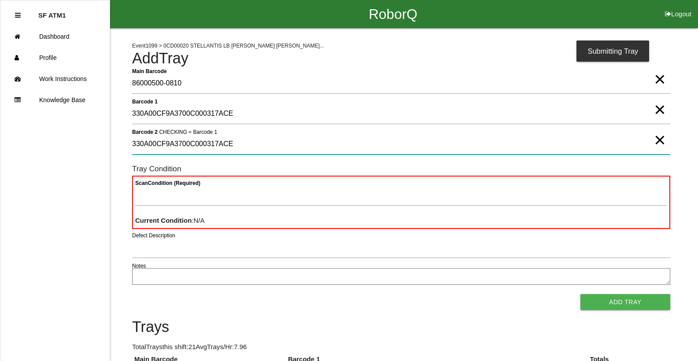
type 2 "330A00CF9A3700C000317ACE"
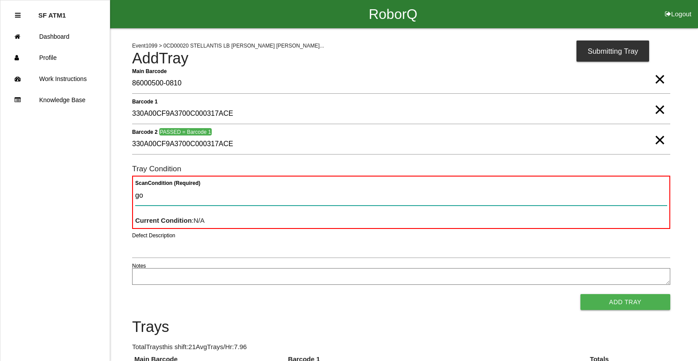
type Condition "goo"
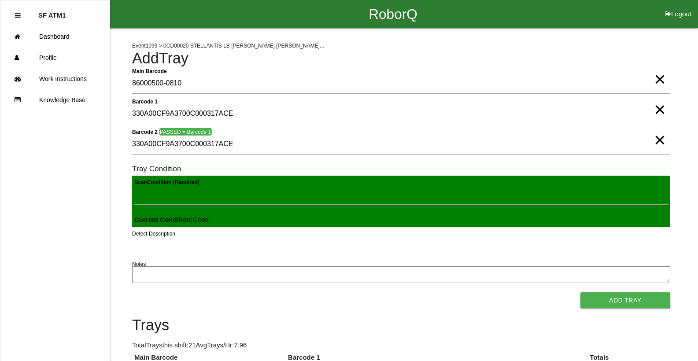
click at [580, 292] on button "Add Tray" at bounding box center [625, 300] width 90 height 16
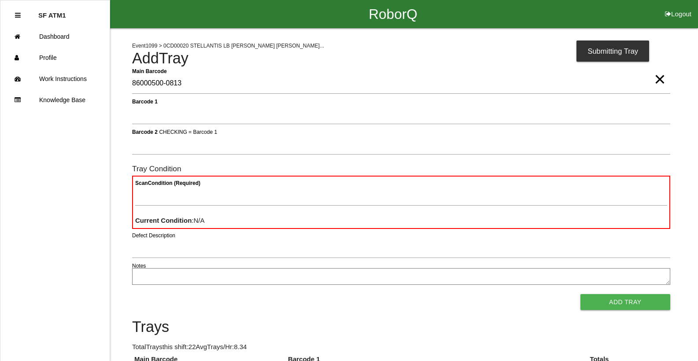
type Barcode "86000500-0813"
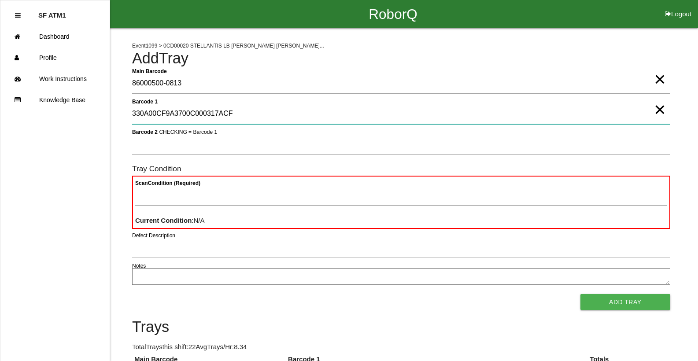
type 1 "330A00CF9A3700C000317ACF"
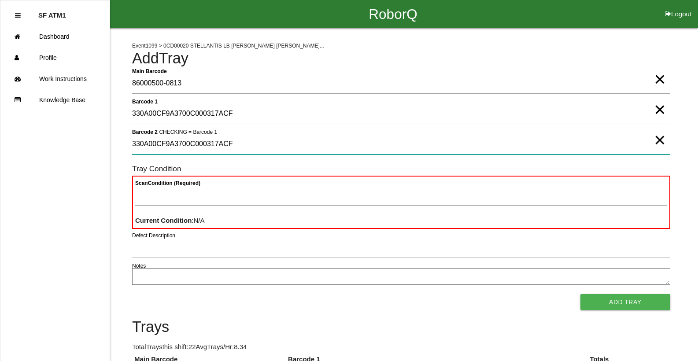
type 2 "330A00CF9A3700C000317ACF"
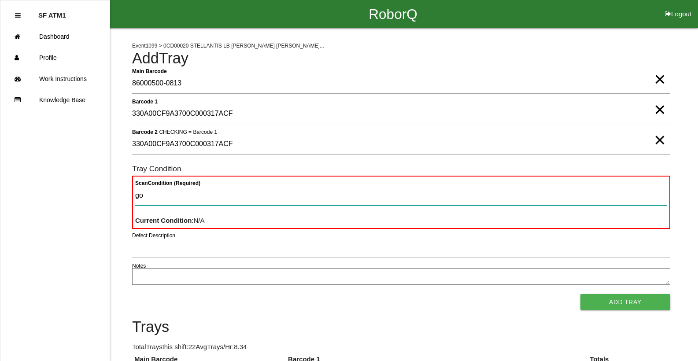
type Condition "goo"
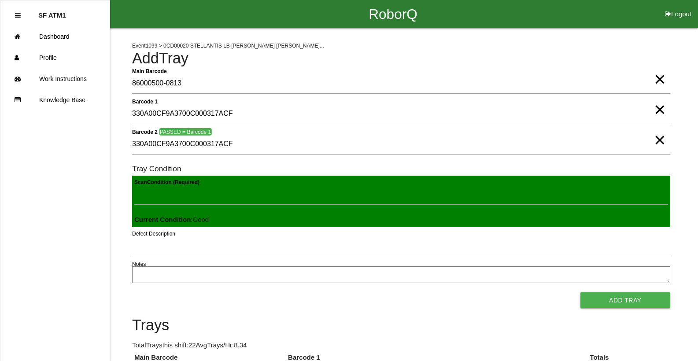
click at [580, 292] on button "Add Tray" at bounding box center [625, 300] width 90 height 16
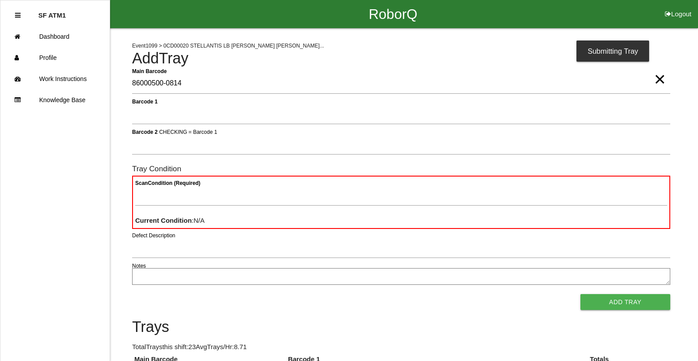
type Barcode "86000500-0814"
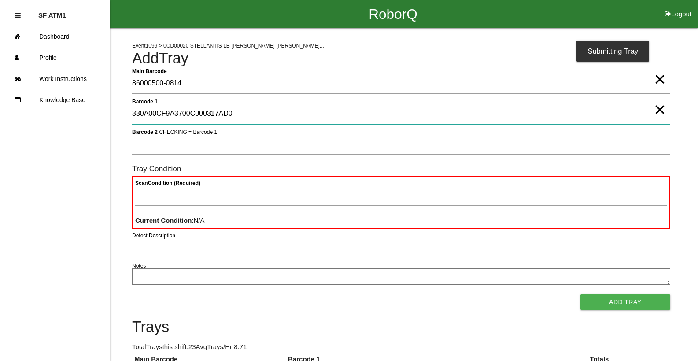
type 1 "330A00CF9A3700C000317AD0"
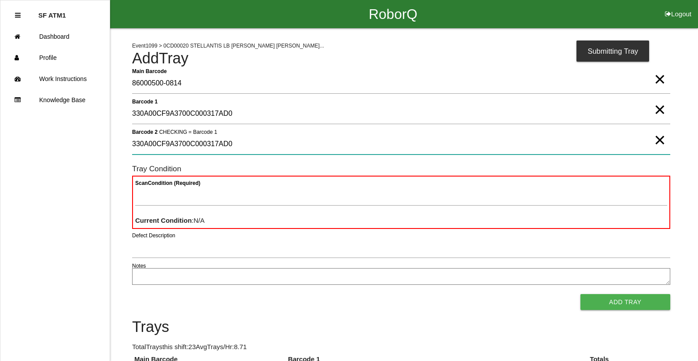
type 2 "330A00CF9A3700C000317AD0"
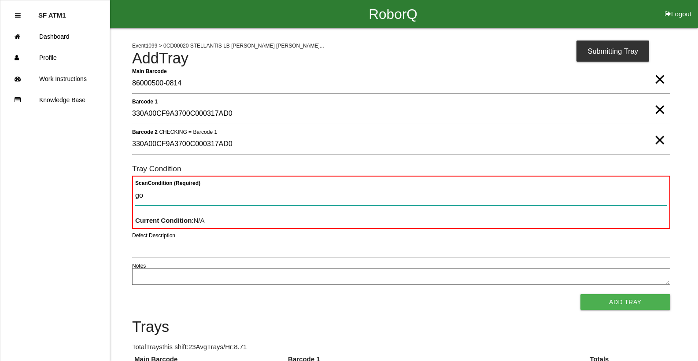
type Condition "goo"
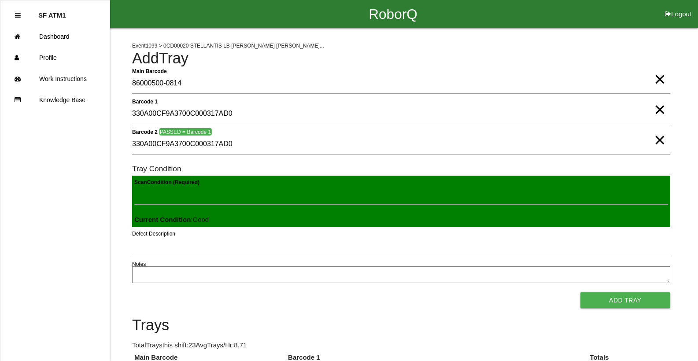
click at [580, 292] on button "Add Tray" at bounding box center [625, 300] width 90 height 16
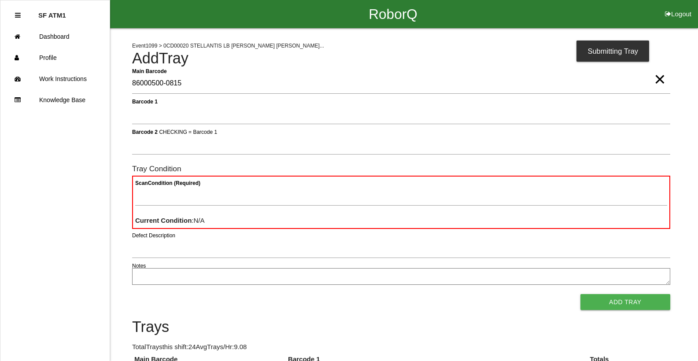
type Barcode "86000500-0815"
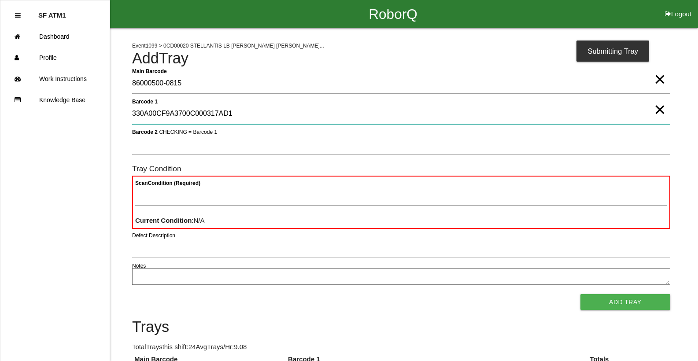
type 1 "330A00CF9A3700C000317AD1"
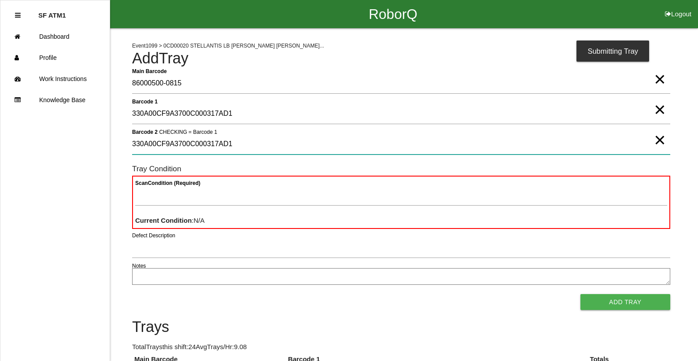
type 2 "330A00CF9A3700C000317AD1"
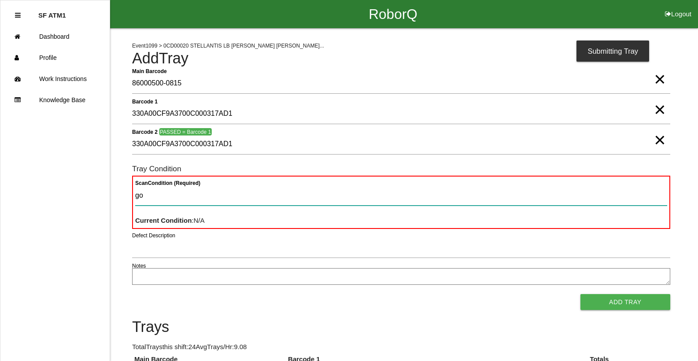
type Condition "goo"
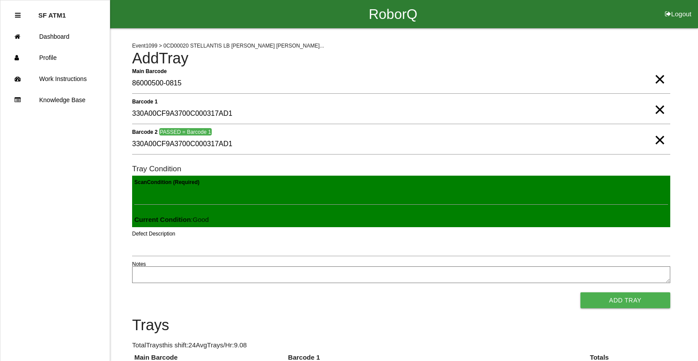
click at [580, 292] on button "Add Tray" at bounding box center [625, 300] width 90 height 16
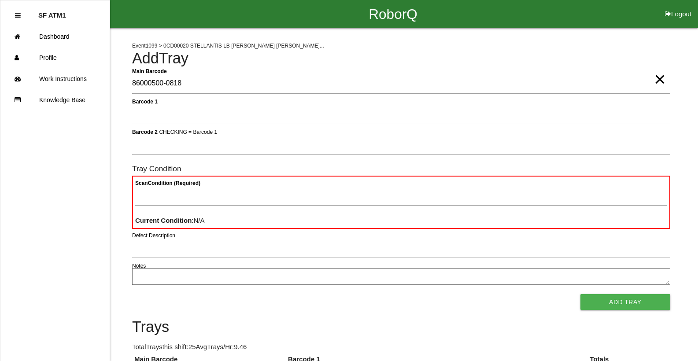
type Barcode "86000500-0818"
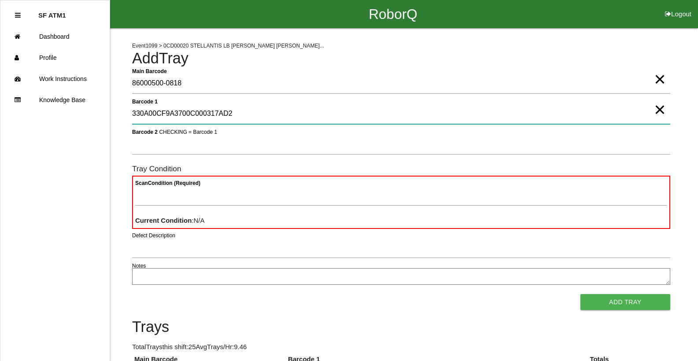
type 1 "330A00CF9A3700C000317AD2"
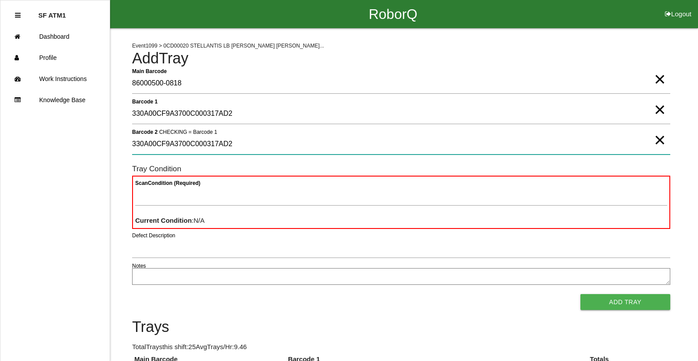
type 2 "330A00CF9A3700C000317AD2"
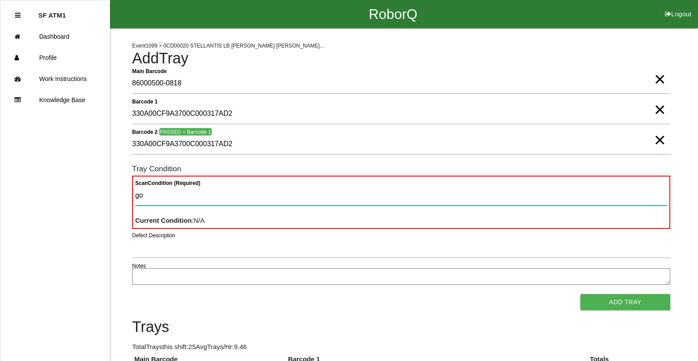
type Condition "goo"
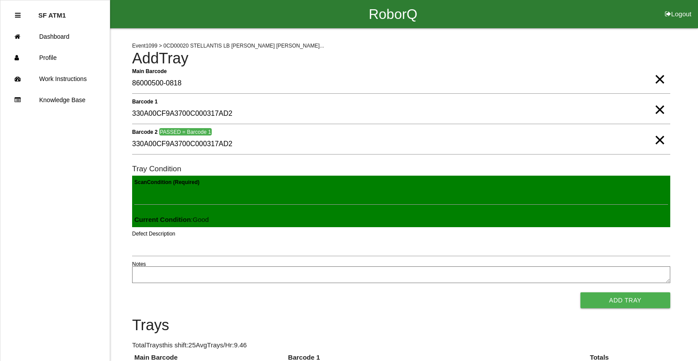
click at [580, 292] on button "Add Tray" at bounding box center [625, 300] width 90 height 16
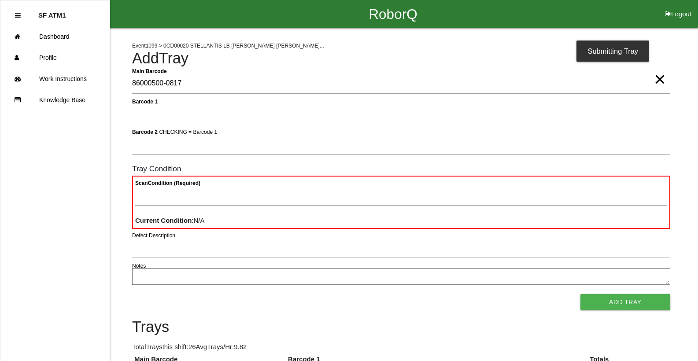
type Barcode "86000500-0817"
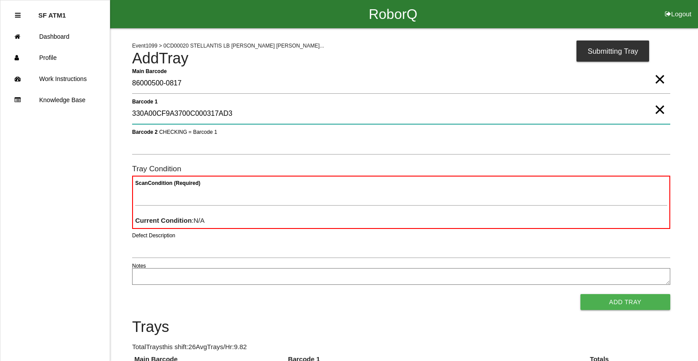
type 1 "330A00CF9A3700C000317AD3"
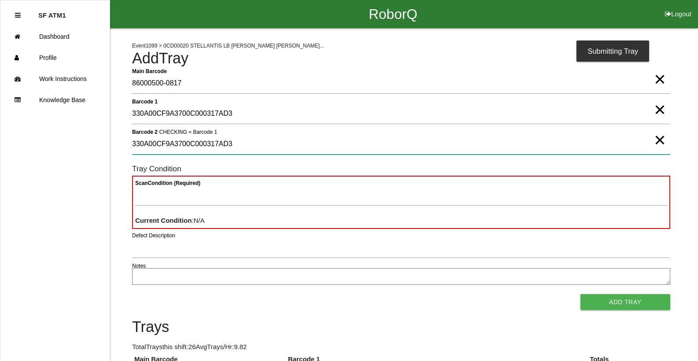
type 2 "330A00CF9A3700C000317AD3"
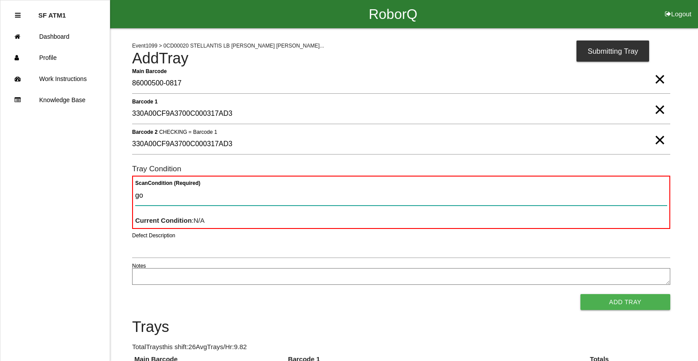
type Condition "goo"
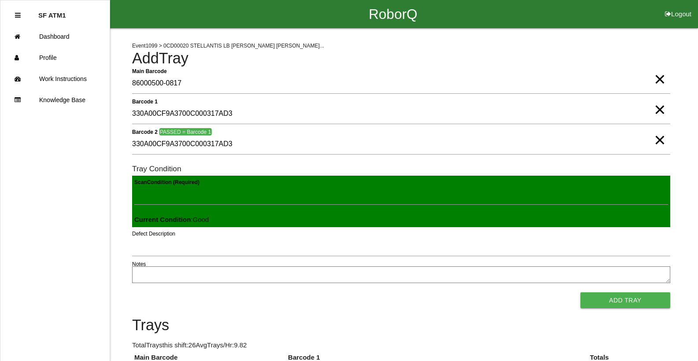
click at [580, 292] on button "Add Tray" at bounding box center [625, 300] width 90 height 16
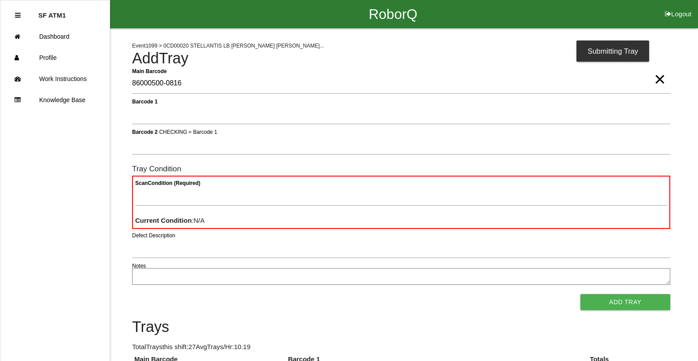
type Barcode "86000500-0816"
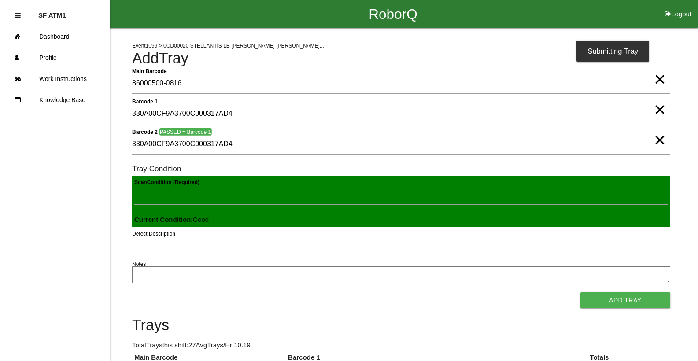
click at [580, 292] on button "Add Tray" at bounding box center [625, 300] width 90 height 16
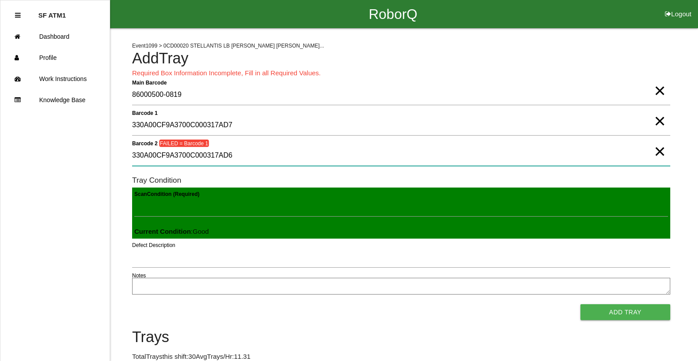
drag, startPoint x: 257, startPoint y: 164, endPoint x: 85, endPoint y: 160, distance: 172.6
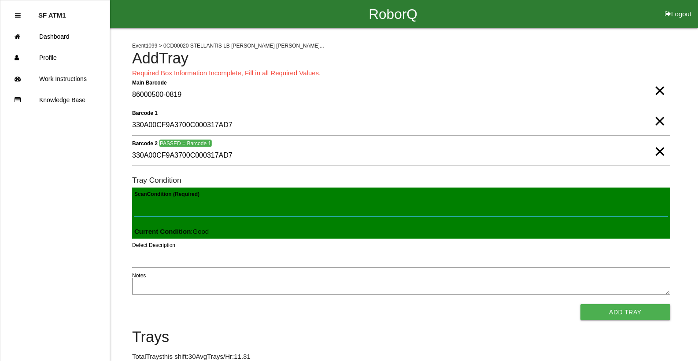
click at [580, 304] on button "Add Tray" at bounding box center [625, 312] width 90 height 16
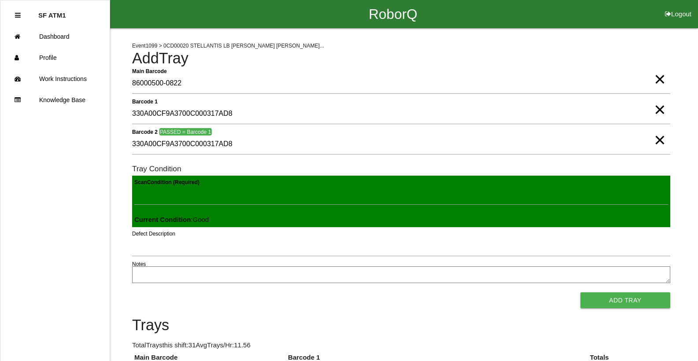
click at [580, 292] on button "Add Tray" at bounding box center [625, 300] width 90 height 16
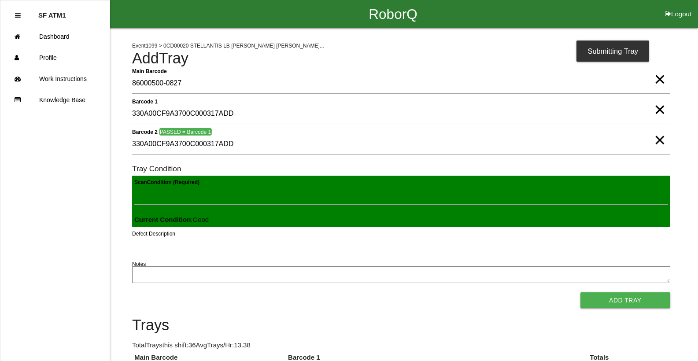
click at [580, 292] on button "Add Tray" at bounding box center [625, 300] width 90 height 16
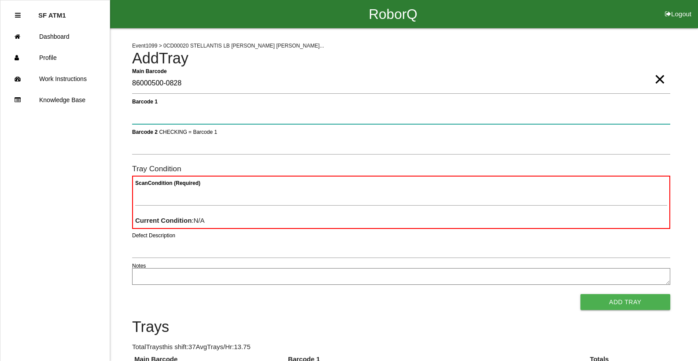
click at [580, 294] on button "Add Tray" at bounding box center [625, 302] width 90 height 16
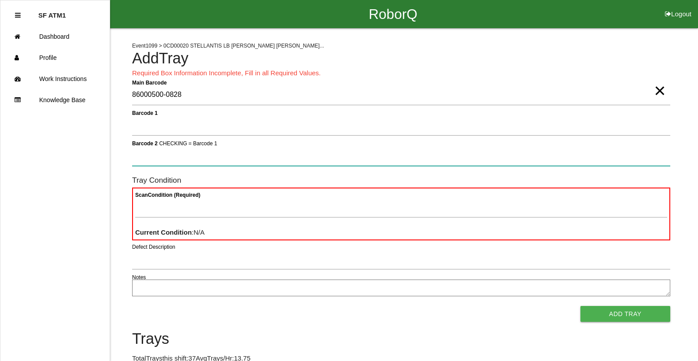
click at [580, 306] on button "Add Tray" at bounding box center [625, 314] width 90 height 16
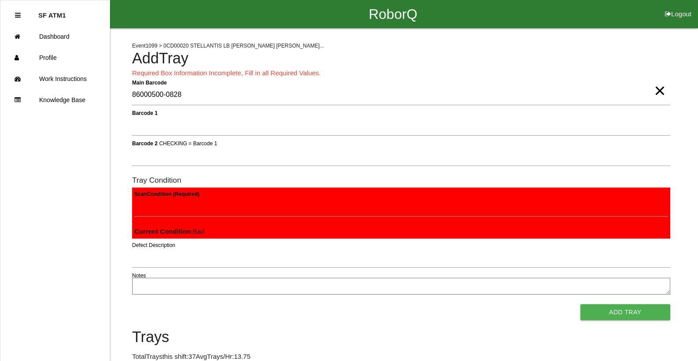
click at [580, 304] on button "Add Tray" at bounding box center [625, 312] width 90 height 16
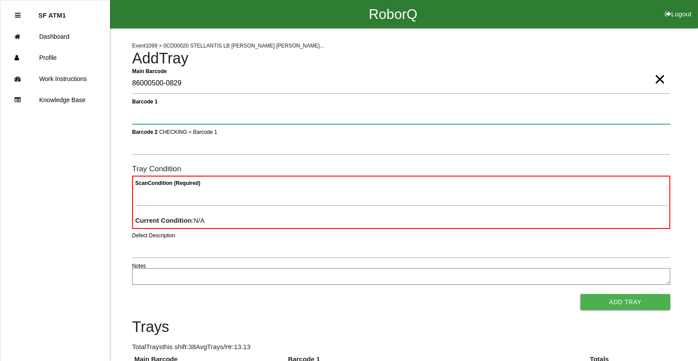
click at [580, 294] on button "Add Tray" at bounding box center [625, 302] width 90 height 16
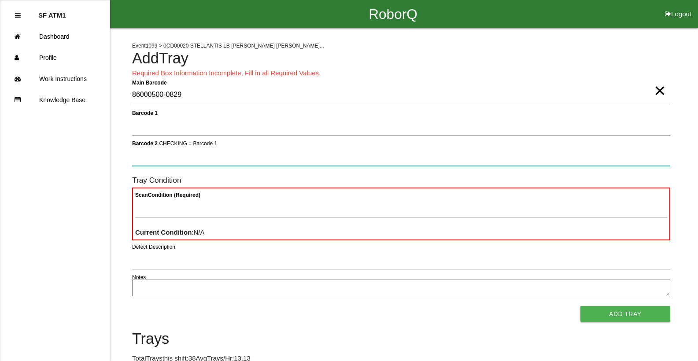
click at [580, 306] on button "Add Tray" at bounding box center [625, 314] width 90 height 16
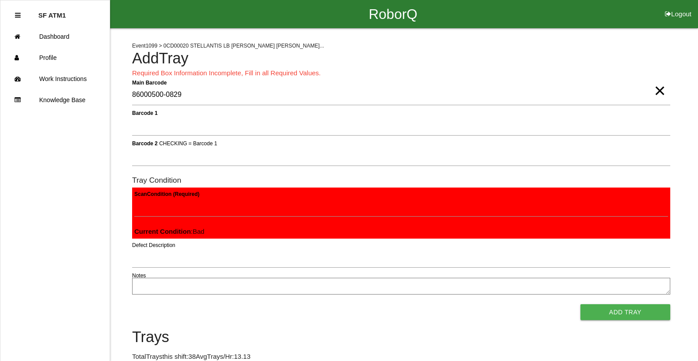
click at [580, 304] on button "Add Tray" at bounding box center [625, 312] width 90 height 16
